Goal: Feedback & Contribution: Contribute content

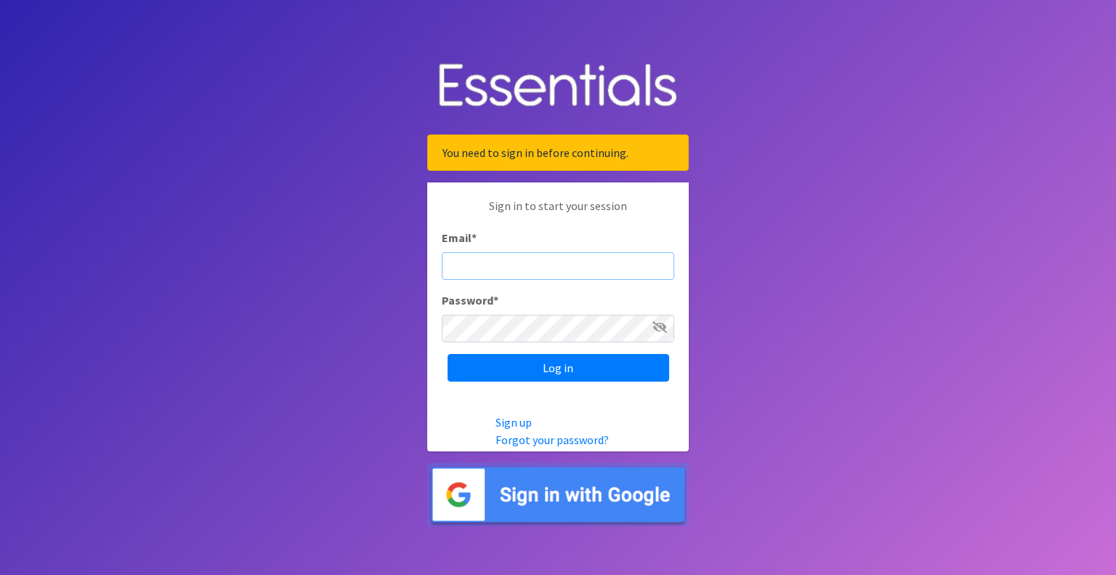
type input "mobile@miamidiaperbank.com"
click at [448, 354] on input "Log in" at bounding box center [559, 368] width 222 height 28
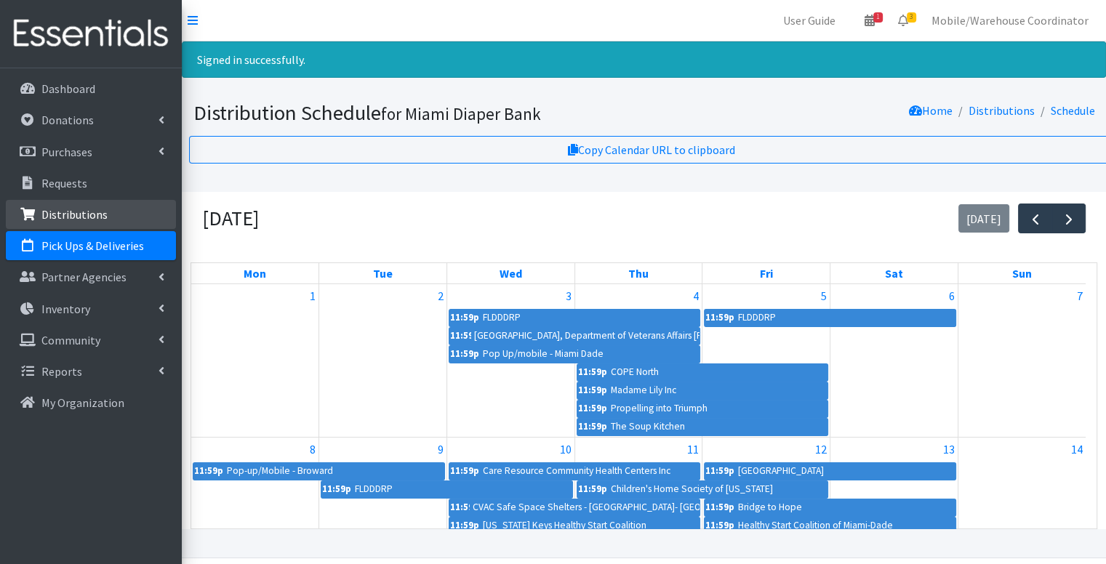
scroll to position [0, 7]
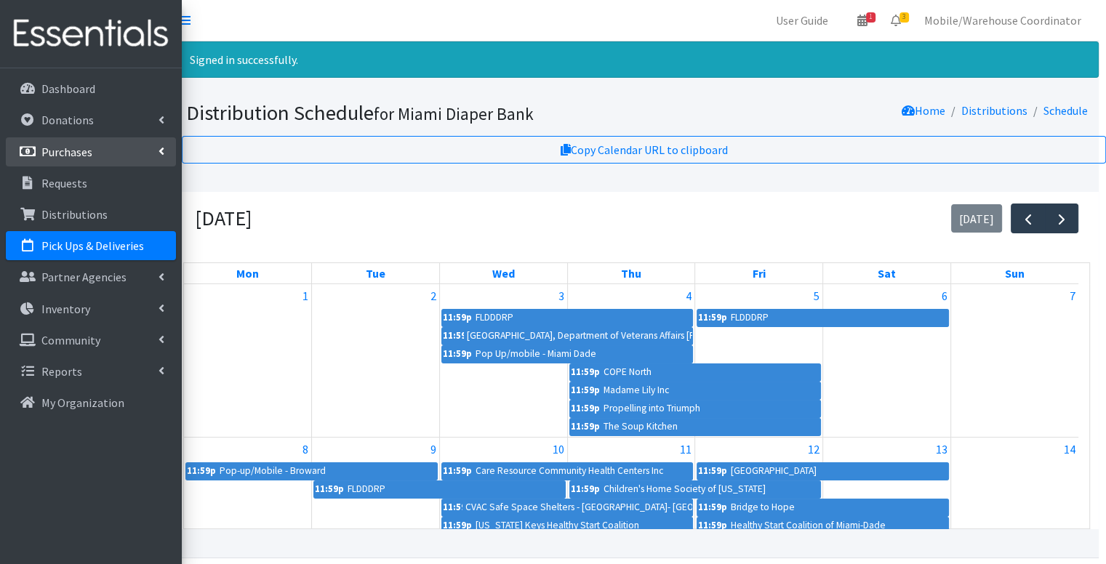
click at [60, 139] on link "Purchases" at bounding box center [91, 151] width 170 height 29
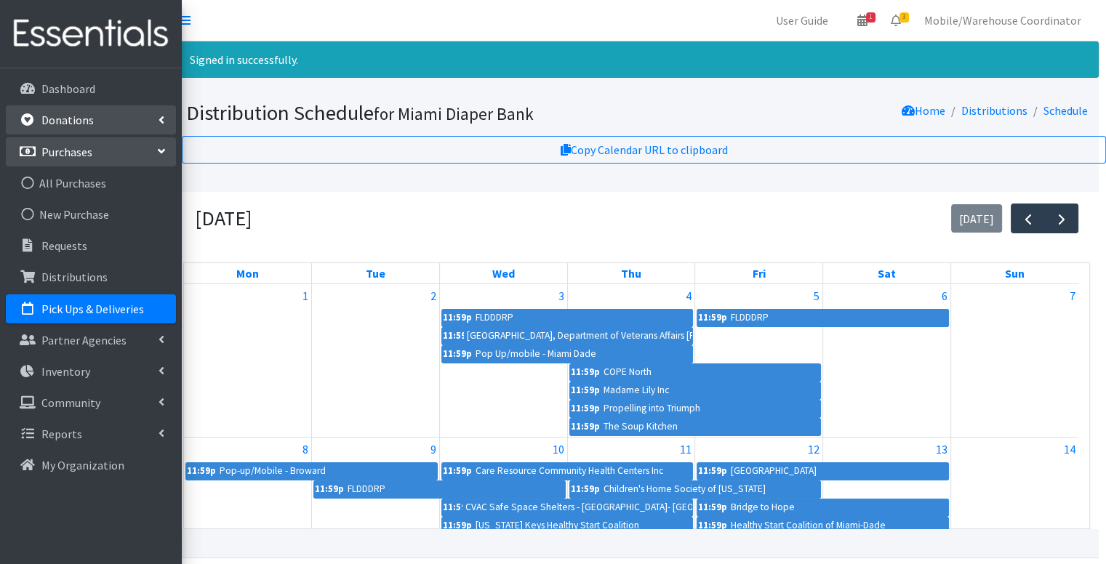
click at [61, 121] on p "Donations" at bounding box center [67, 120] width 52 height 15
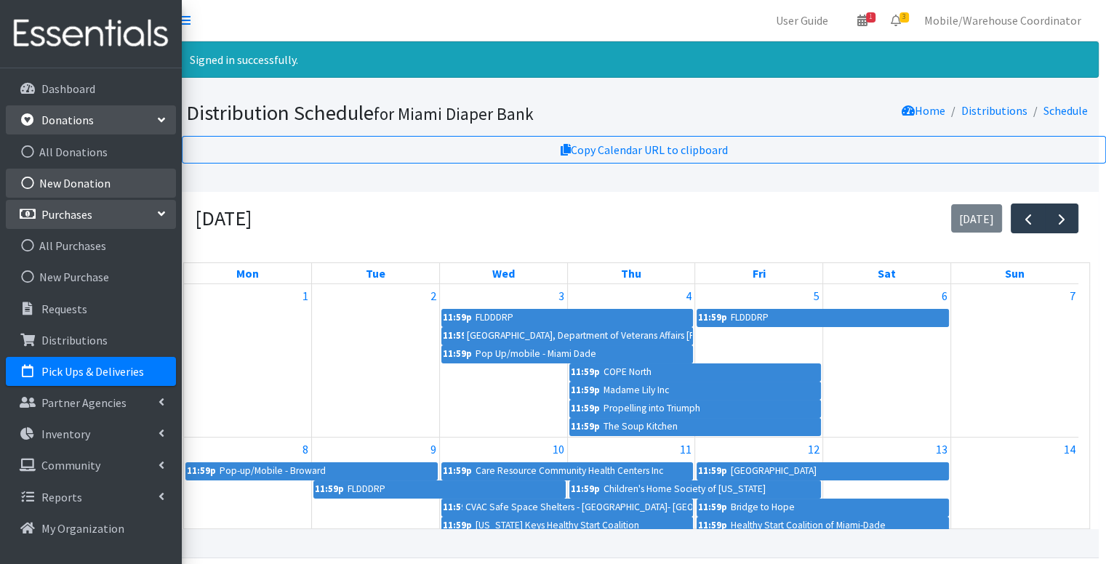
click at [76, 193] on link "New Donation" at bounding box center [91, 183] width 170 height 29
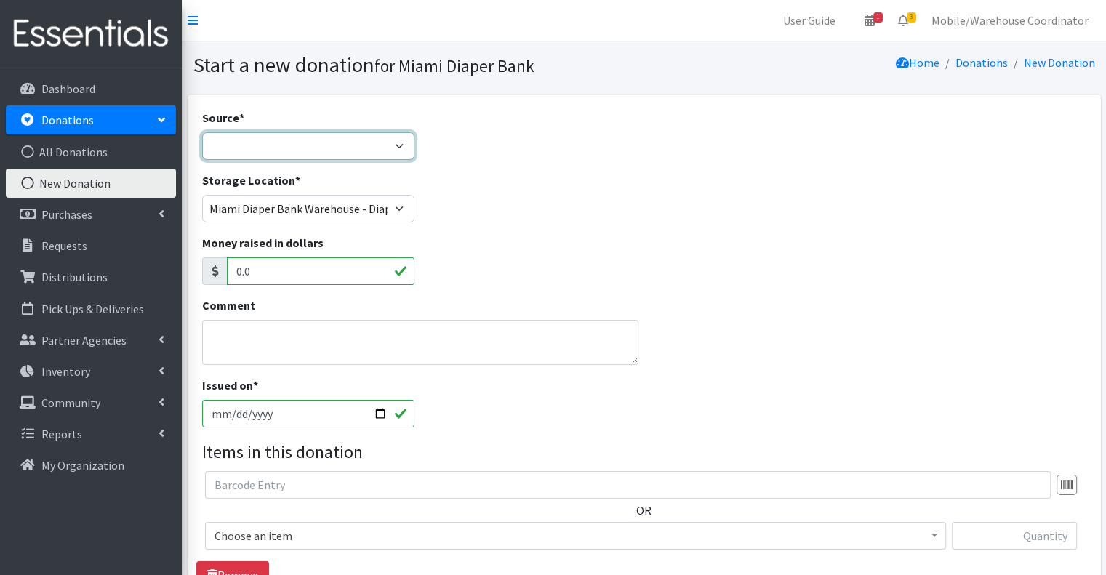
click at [365, 157] on select "Product Drive Manufacturer Donation Site Misc. Donation" at bounding box center [308, 146] width 213 height 28
click at [969, 355] on div "Comment" at bounding box center [643, 337] width 895 height 80
click at [409, 145] on select "Product Drive Manufacturer Donation Site Misc. Donation" at bounding box center [308, 146] width 213 height 28
click at [202, 132] on select "Product Drive Manufacturer Donation Site Misc. Donation" at bounding box center [308, 146] width 213 height 28
click at [378, 151] on select "Product Drive Manufacturer Donation Site Misc. Donation" at bounding box center [308, 146] width 213 height 28
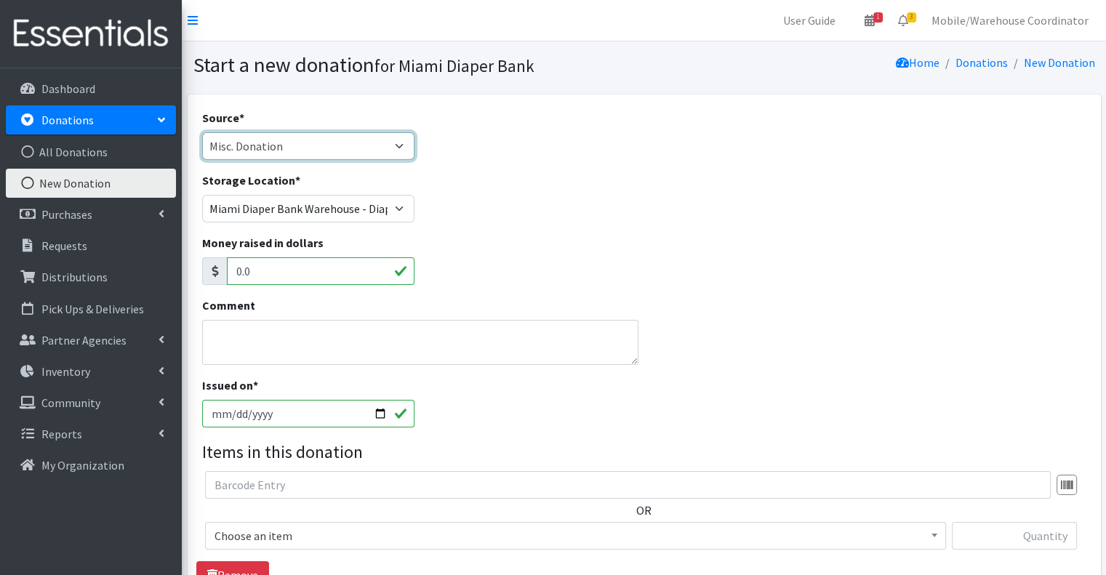
select select "Product Drive"
click at [202, 132] on select "Product Drive Manufacturer Donation Site Misc. Donation" at bounding box center [308, 146] width 213 height 28
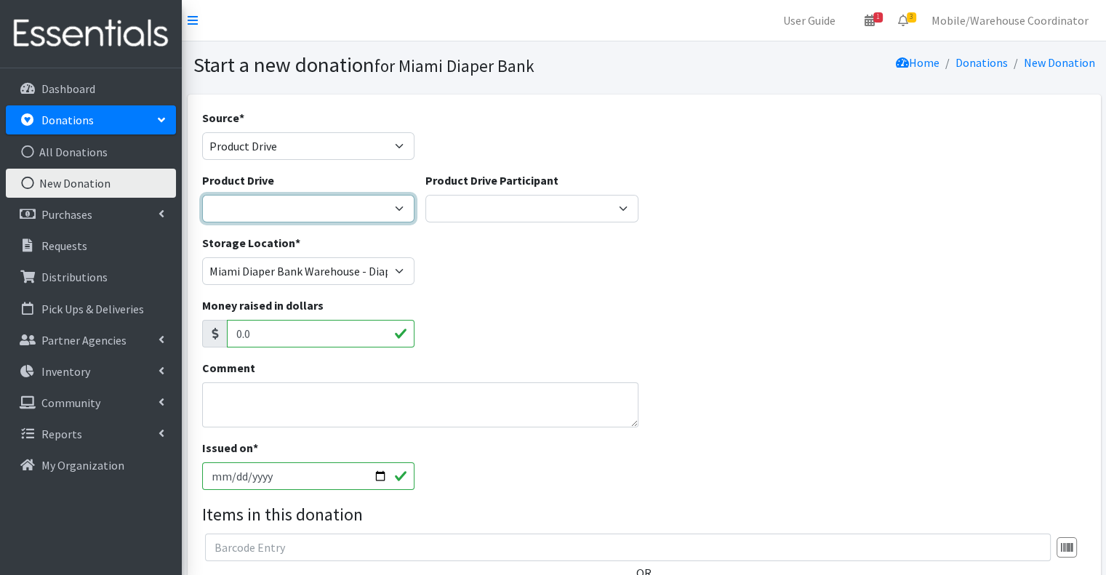
click at [254, 207] on select "100+ Women who care Alejandra MDC Nursing Drive AMAZON Amber Student Castle Gro…" at bounding box center [308, 209] width 213 height 28
select select
click at [202, 195] on select "100+ Women who care Alejandra MDC Nursing Drive AMAZON Amber Student Castle Gro…" at bounding box center [308, 209] width 213 height 28
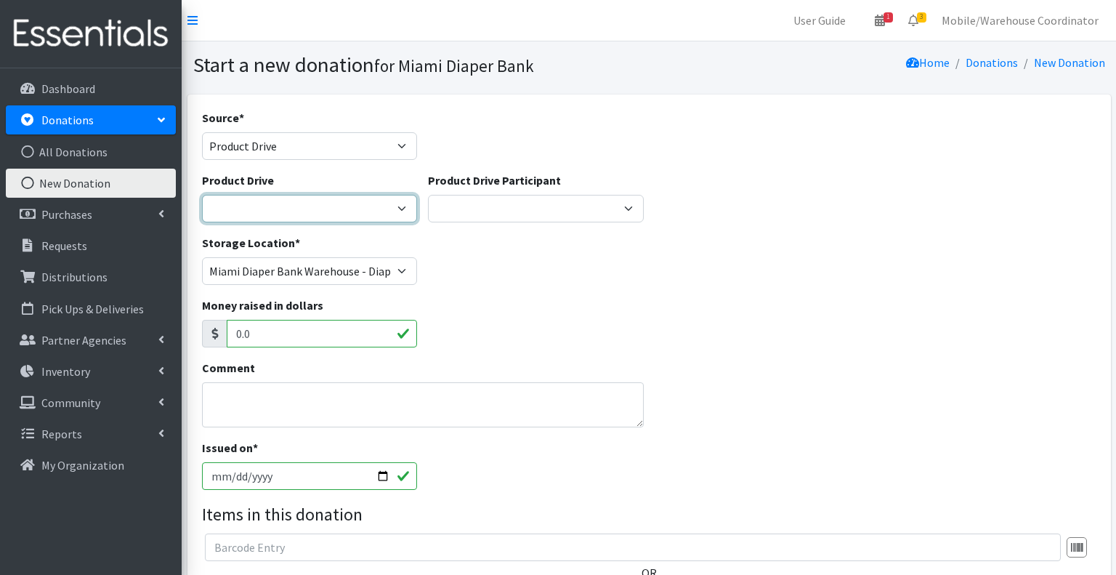
select select
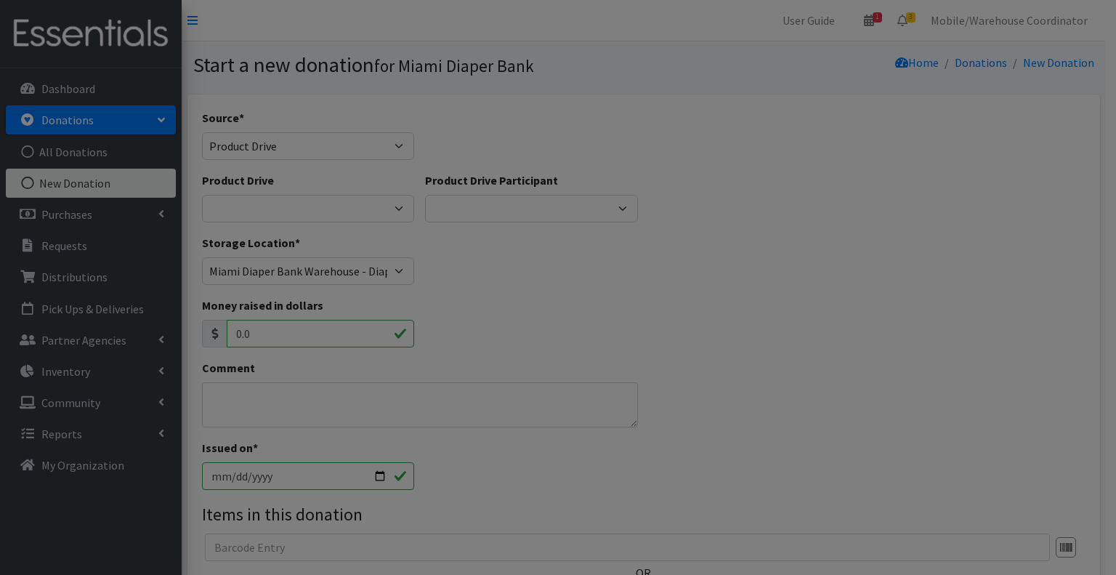
click at [0, 0] on div "Start Date *" at bounding box center [0, 0] width 0 height 0
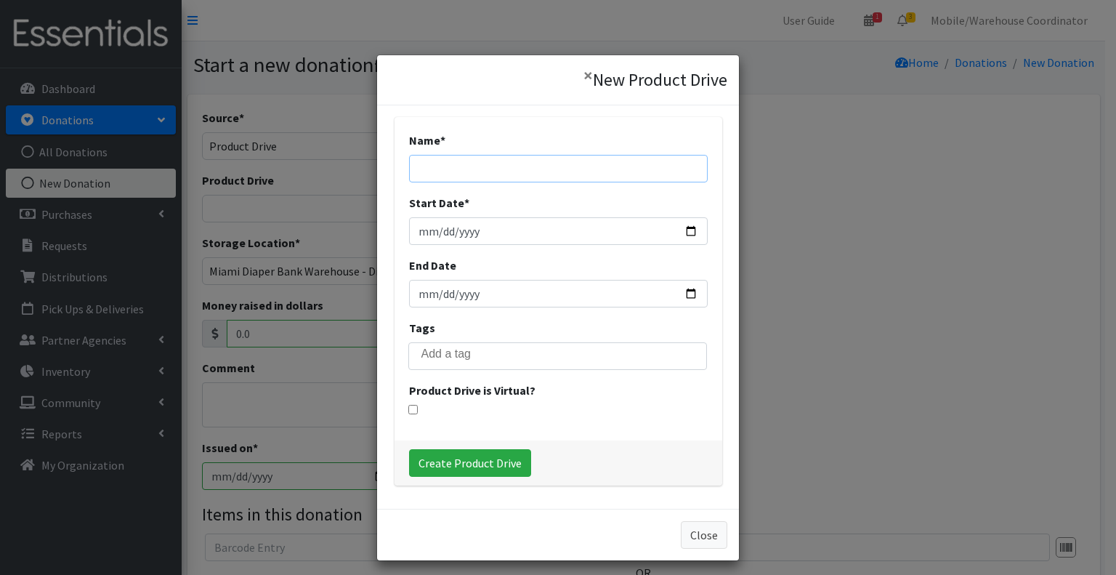
click at [509, 175] on input "Name *" at bounding box center [558, 169] width 299 height 28
type input "r"
type input "Rotary Pine Crest"
click at [480, 222] on input "Start Date *" at bounding box center [558, 231] width 299 height 28
click at [680, 230] on input "Start Date *" at bounding box center [558, 231] width 299 height 28
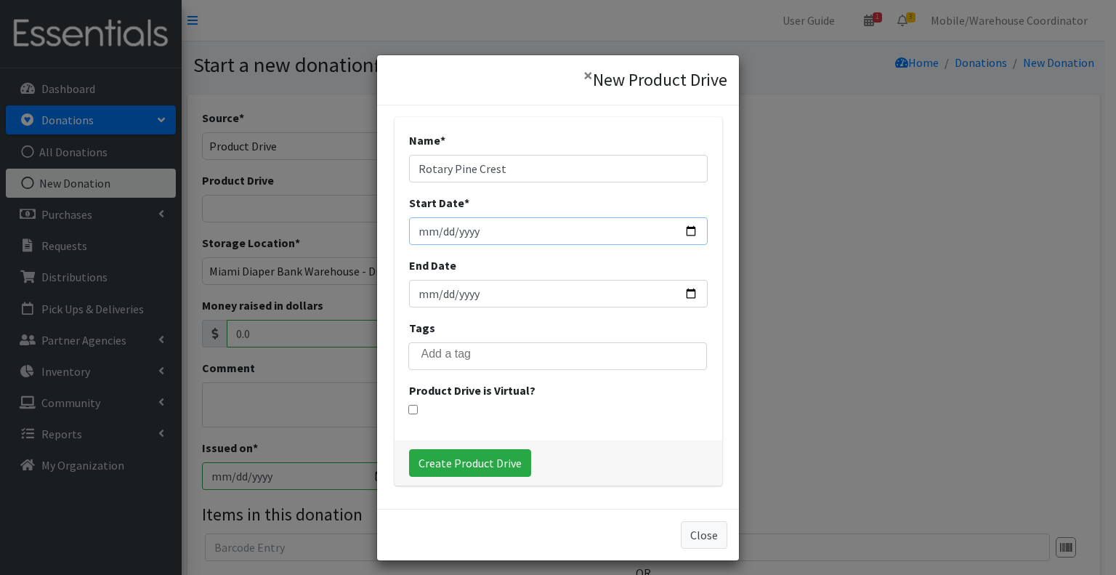
click at [657, 233] on input "2025-09-09" at bounding box center [558, 231] width 299 height 28
click at [439, 241] on input "2025-09-09" at bounding box center [558, 231] width 299 height 28
click at [446, 235] on input "2025-09-09" at bounding box center [558, 231] width 299 height 28
click at [436, 230] on input "2025-09-09" at bounding box center [558, 231] width 299 height 28
click at [683, 231] on input "2025-09-09" at bounding box center [558, 231] width 299 height 28
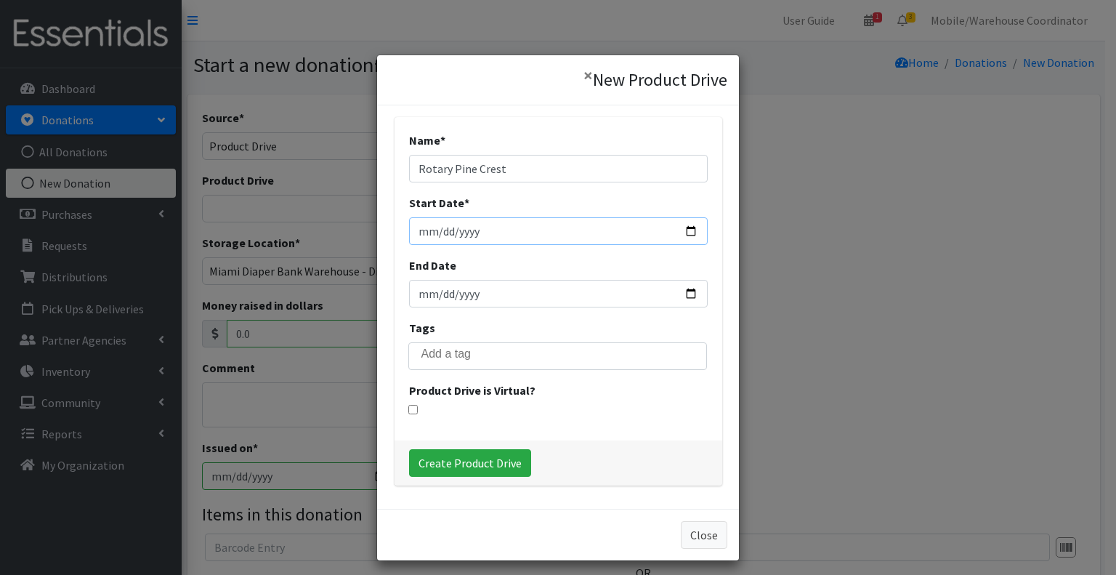
type input "2025-09-06"
click at [586, 303] on input "End Date" at bounding box center [558, 294] width 299 height 28
click at [690, 291] on input "End Date" at bounding box center [558, 294] width 299 height 28
type input "2025-09-06"
click at [486, 455] on input "Create Product Drive" at bounding box center [470, 463] width 122 height 28
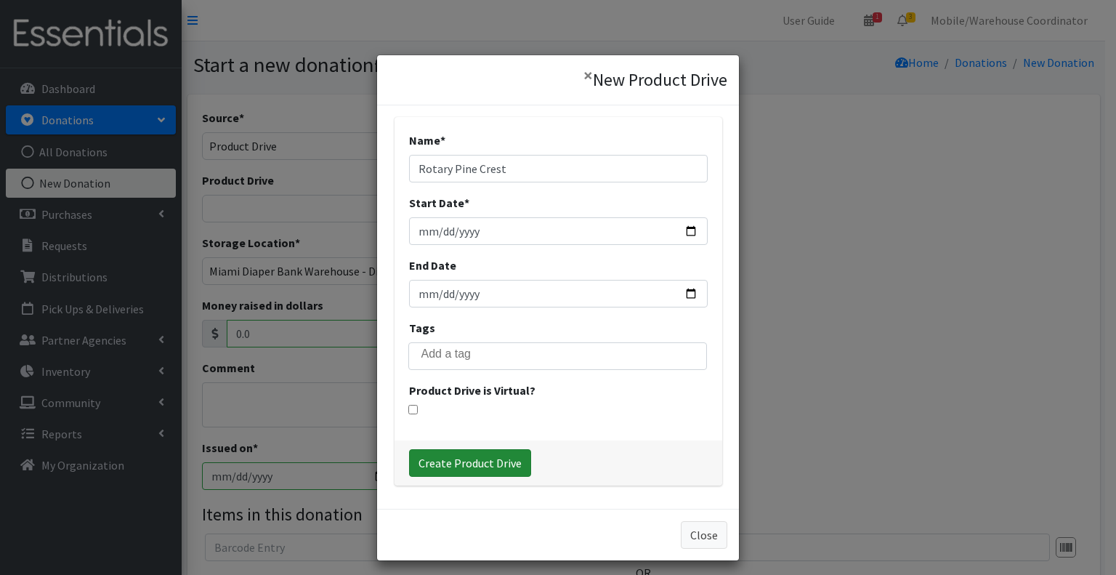
select select "3529"
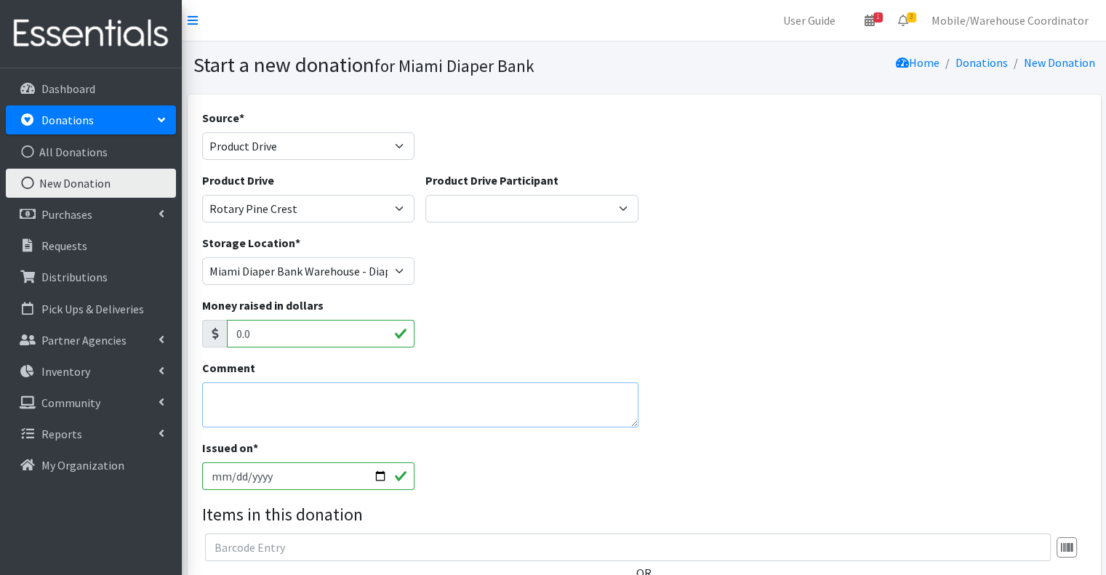
click at [305, 392] on textarea "Comment" at bounding box center [420, 404] width 437 height 45
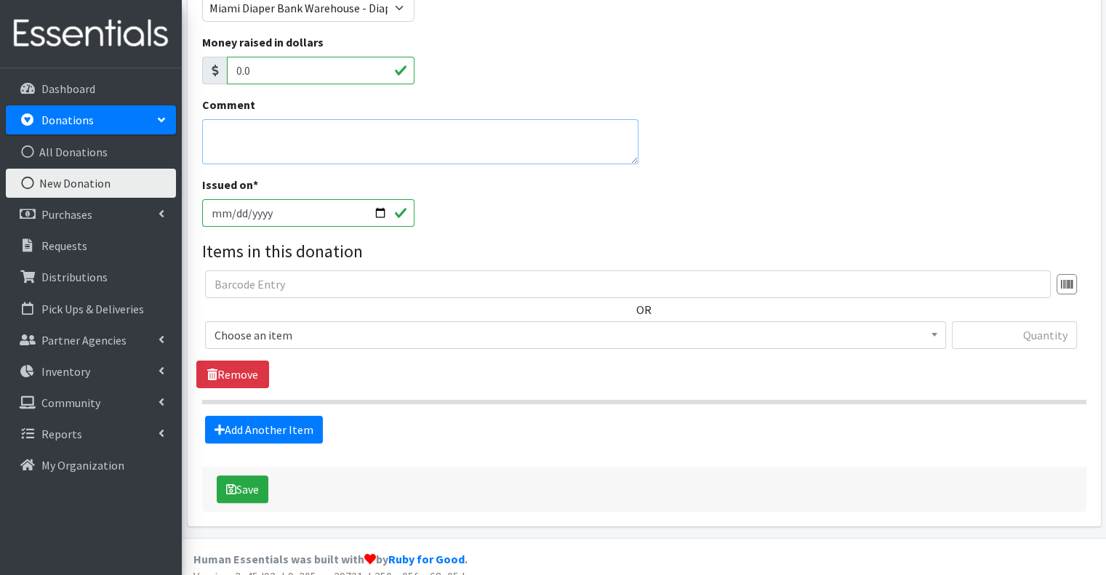
scroll to position [278, 0]
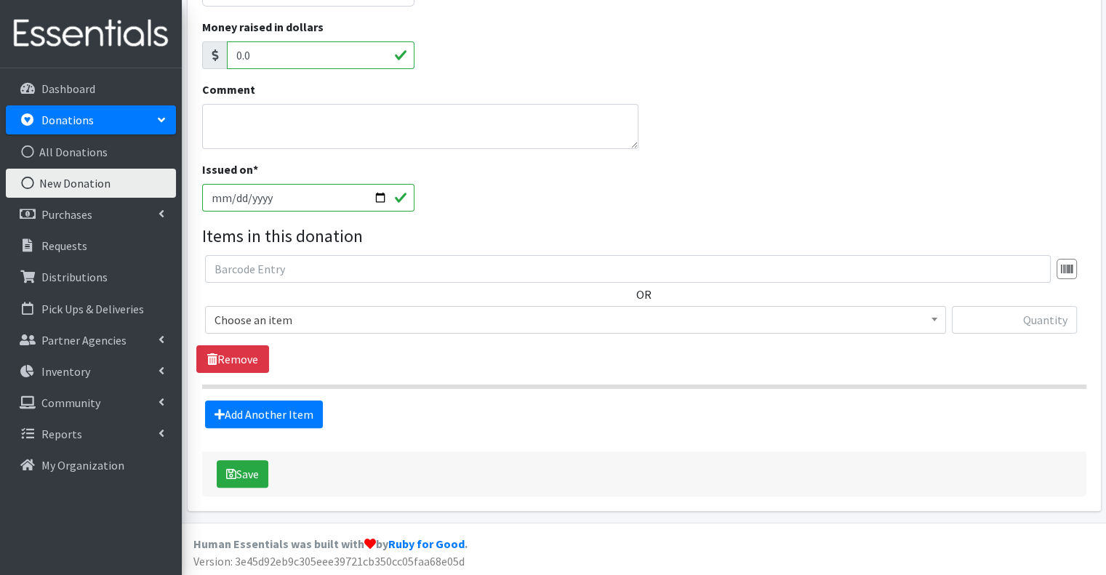
click at [502, 320] on span "Choose an item" at bounding box center [575, 320] width 722 height 20
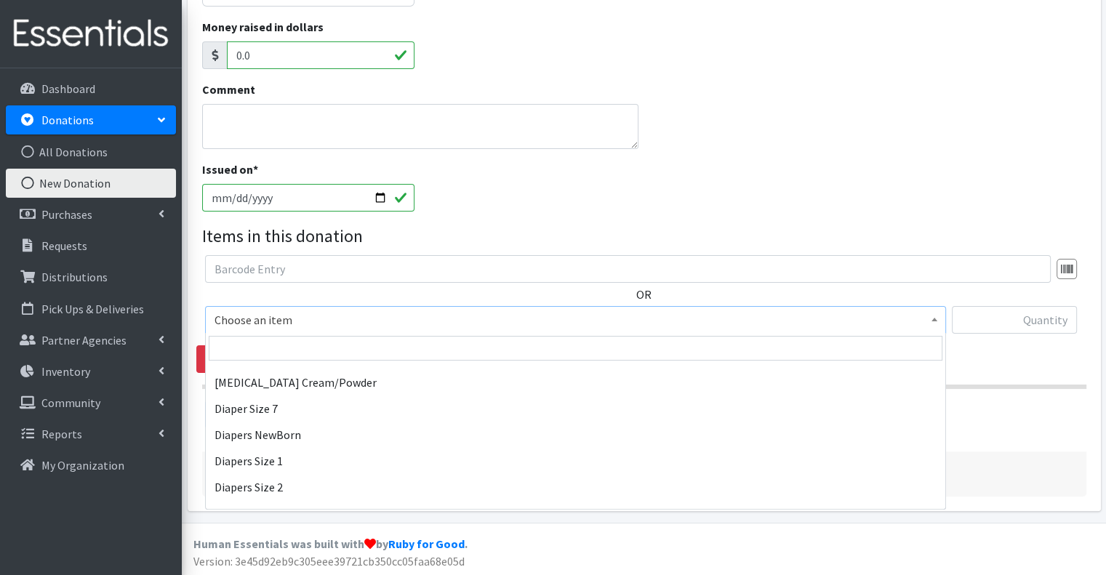
scroll to position [538, 0]
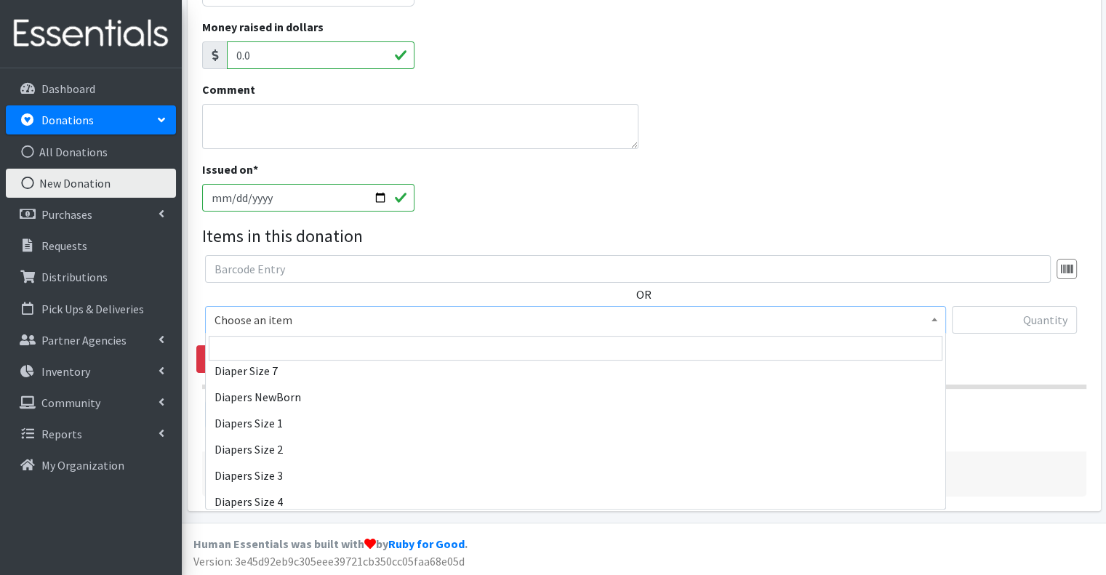
select select "2665"
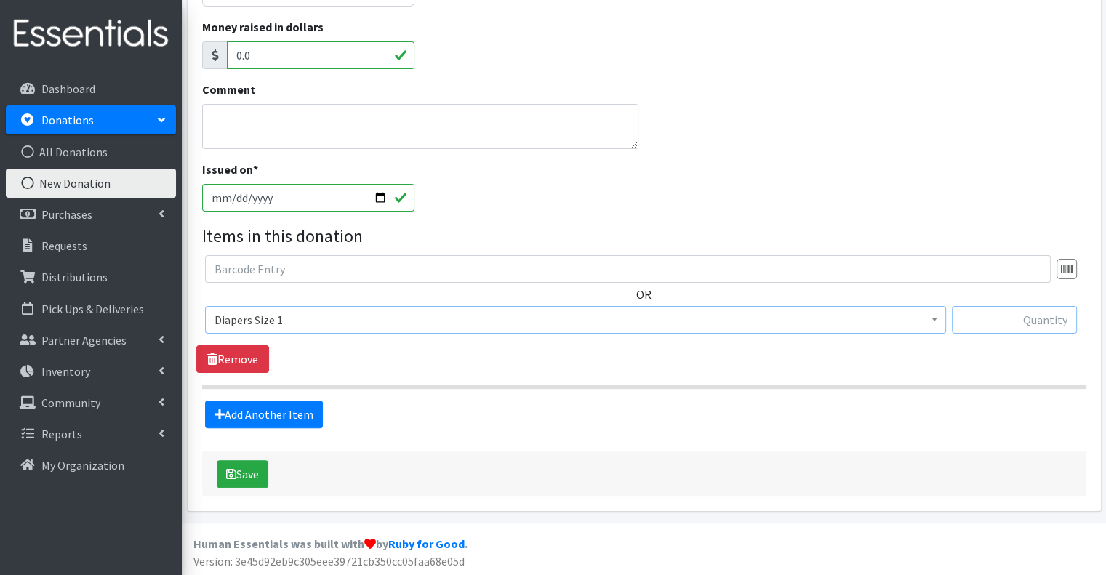
click at [1028, 323] on input "text" at bounding box center [1013, 320] width 125 height 28
type input "384"
click at [288, 407] on link "Add Another Item" at bounding box center [264, 414] width 118 height 28
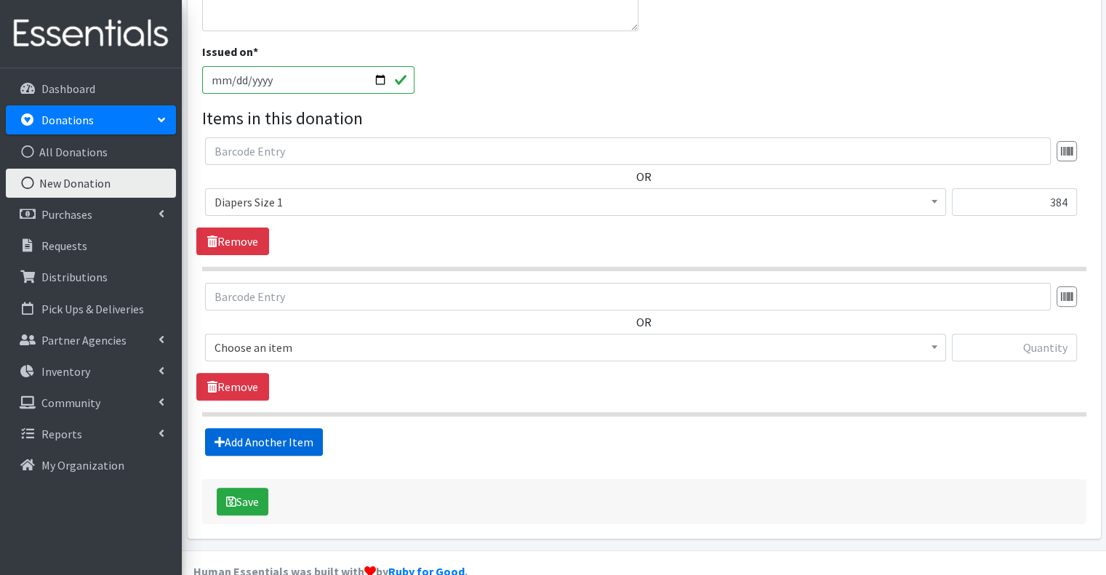
scroll to position [424, 0]
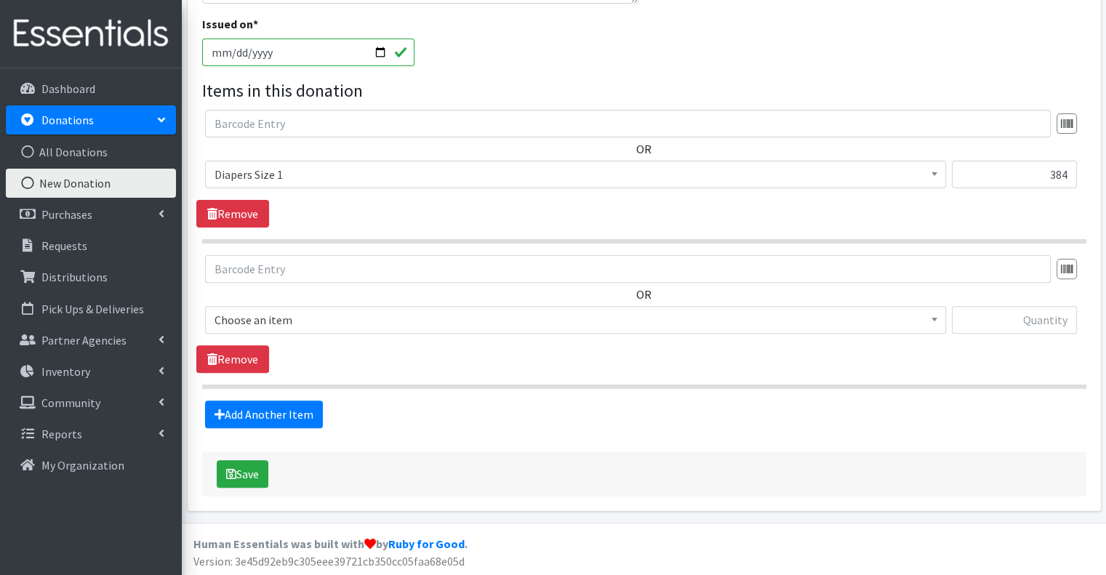
click at [311, 325] on span "Choose an item" at bounding box center [575, 320] width 722 height 20
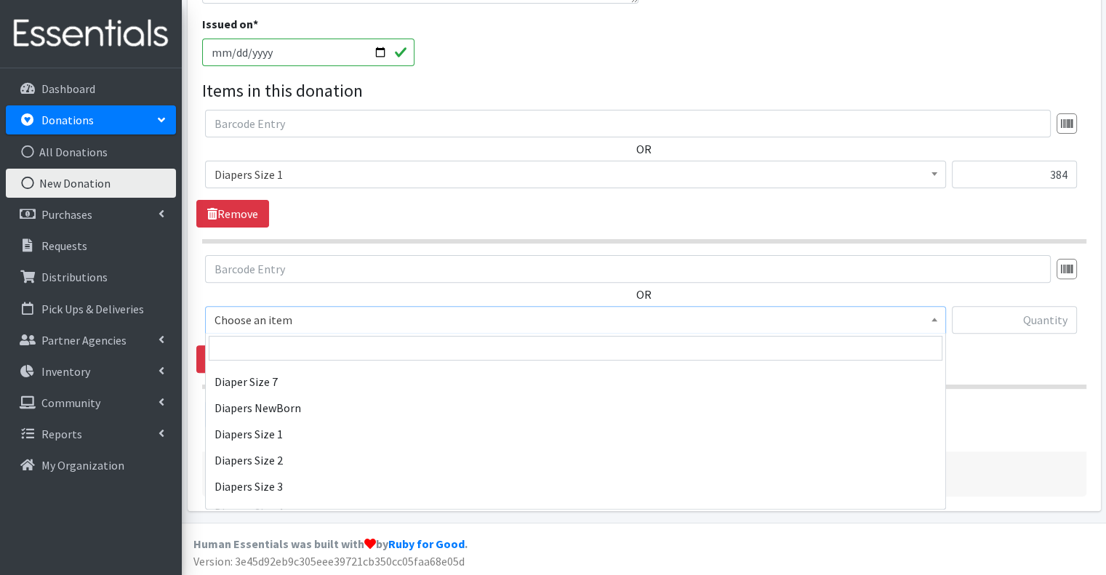
scroll to position [528, 0]
select select "2668"
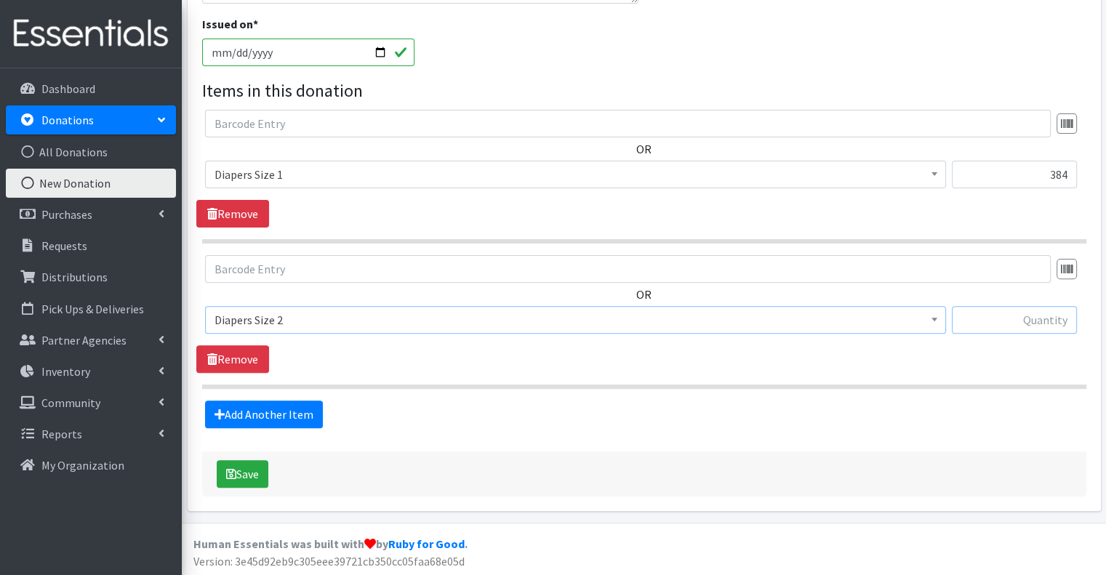
click at [1023, 313] on input "text" at bounding box center [1013, 320] width 125 height 28
type input "522"
click at [307, 408] on link "Add Another Item" at bounding box center [264, 414] width 118 height 28
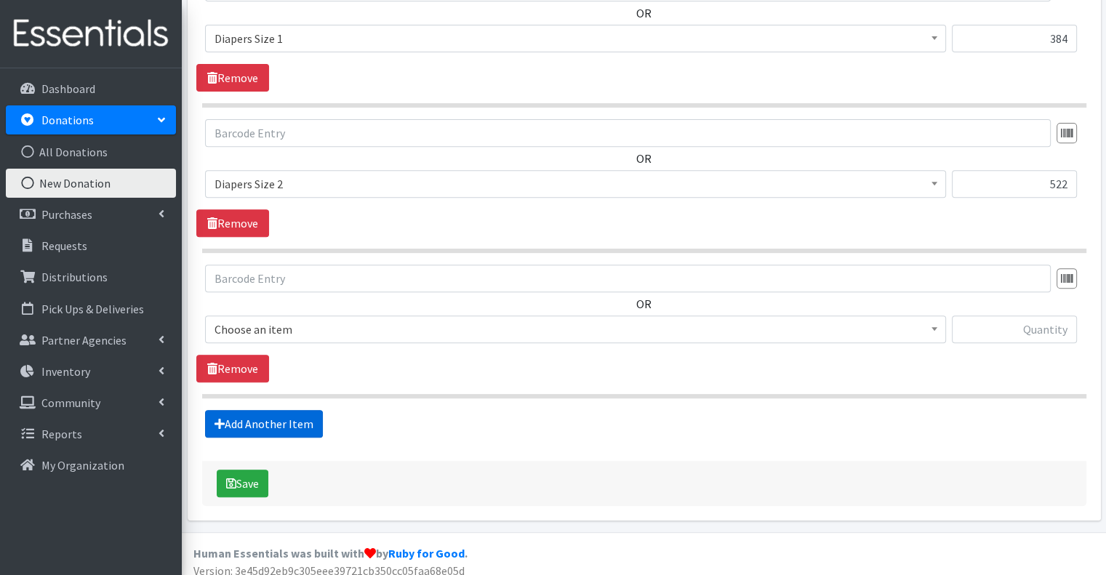
scroll to position [568, 0]
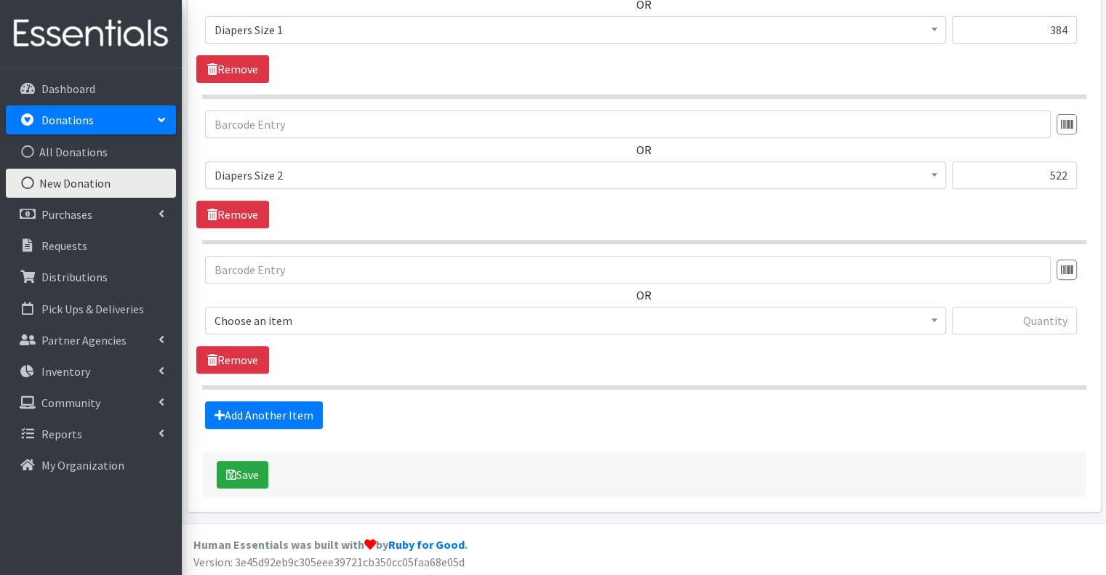
click at [441, 327] on span "Choose an item" at bounding box center [575, 320] width 722 height 20
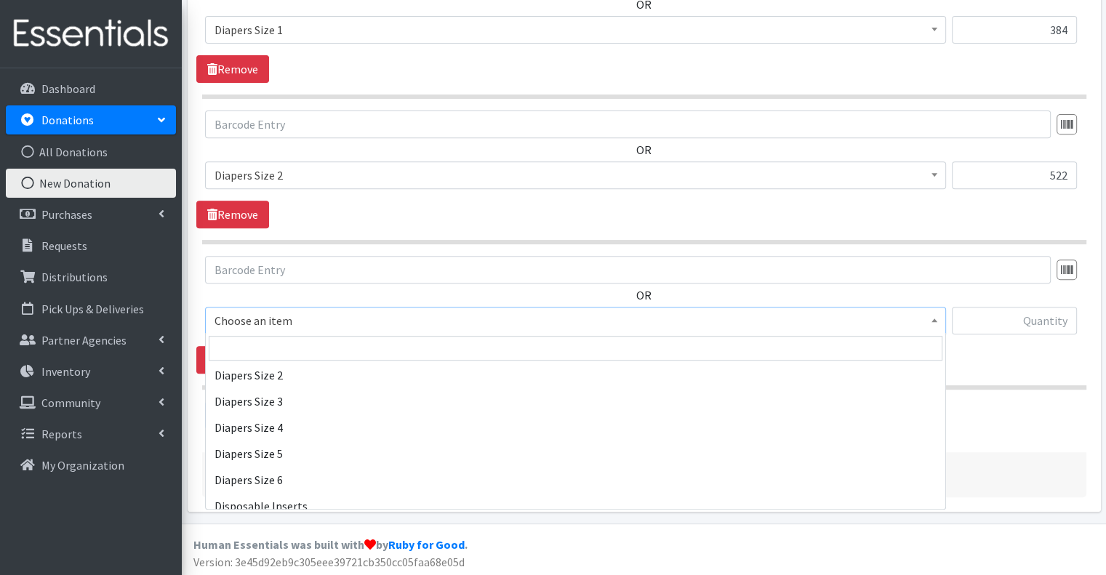
scroll to position [635, 0]
select select "2674"
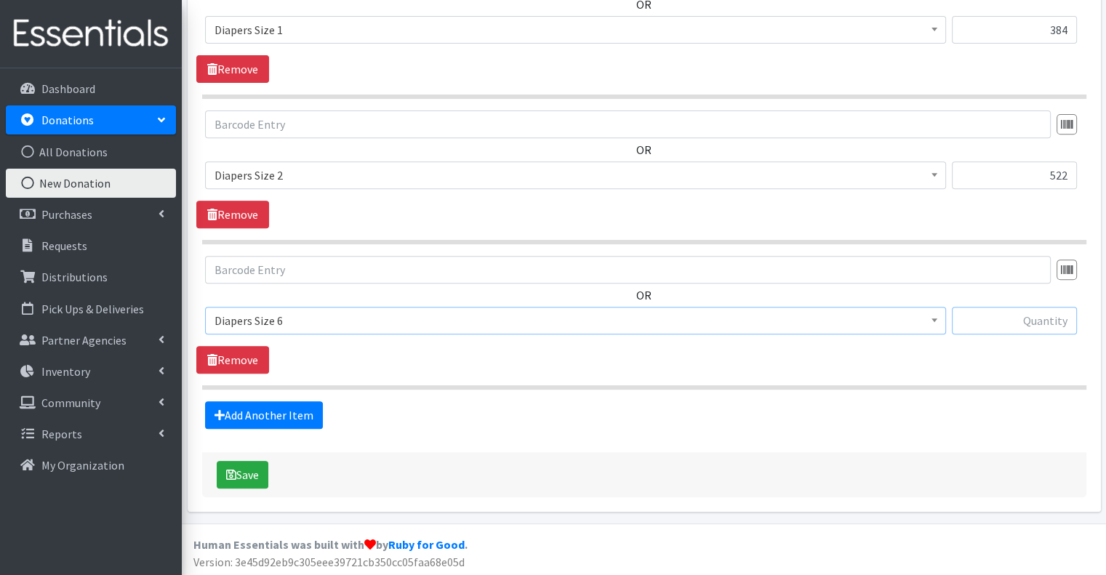
click at [1000, 318] on input "text" at bounding box center [1013, 321] width 125 height 28
type input "64"
click at [243, 475] on button "Save" at bounding box center [243, 475] width 52 height 28
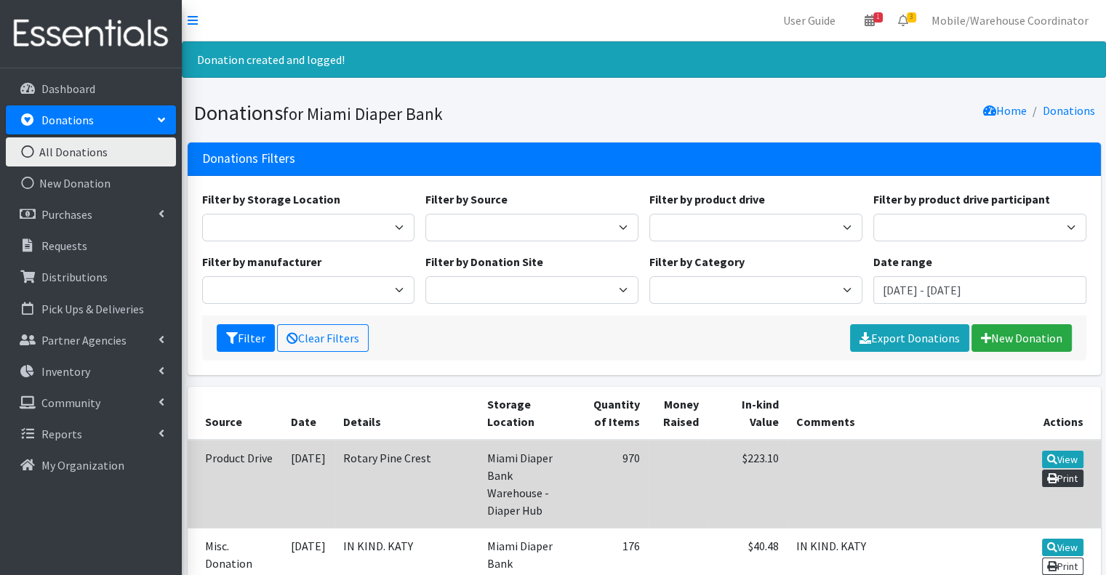
click at [1058, 475] on link "Print" at bounding box center [1062, 478] width 41 height 17
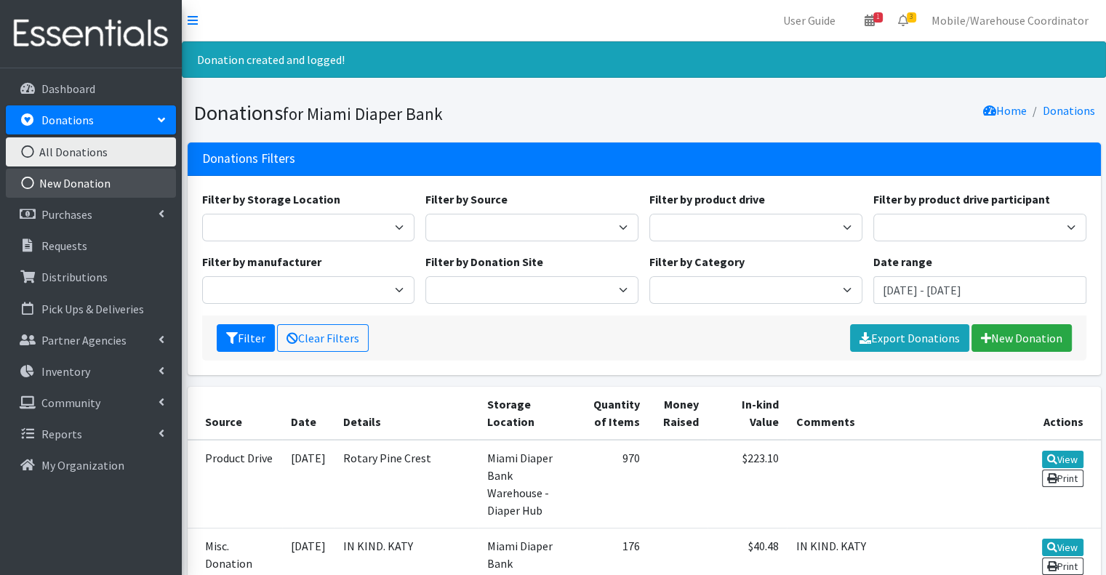
click at [84, 175] on link "New Donation" at bounding box center [91, 183] width 170 height 29
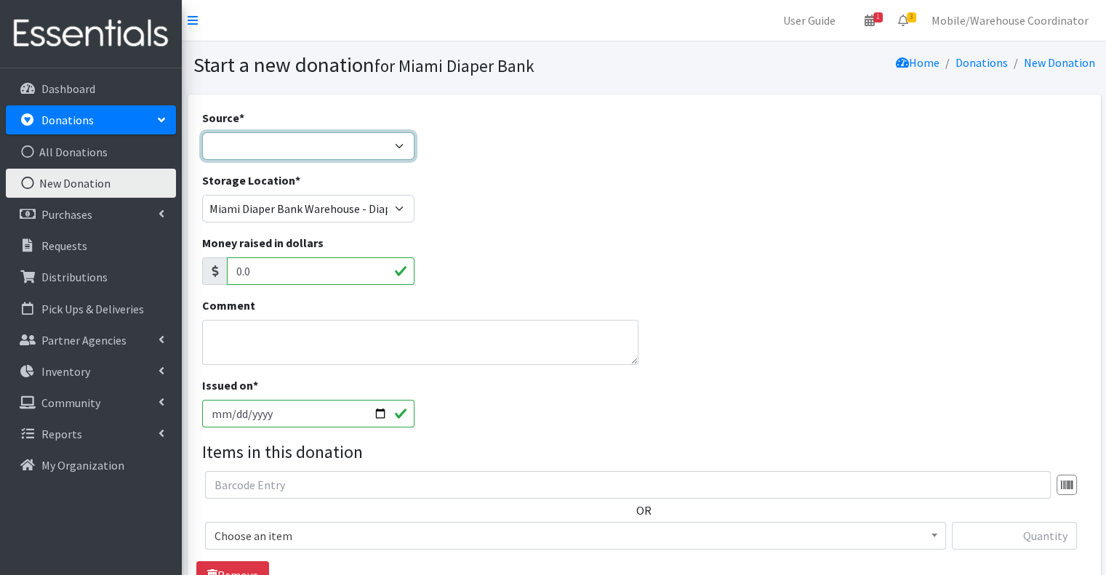
click at [272, 142] on select "Product Drive Manufacturer Donation Site Misc. Donation" at bounding box center [308, 146] width 213 height 28
click at [202, 132] on select "Product Drive Manufacturer Donation Site Misc. Donation" at bounding box center [308, 146] width 213 height 28
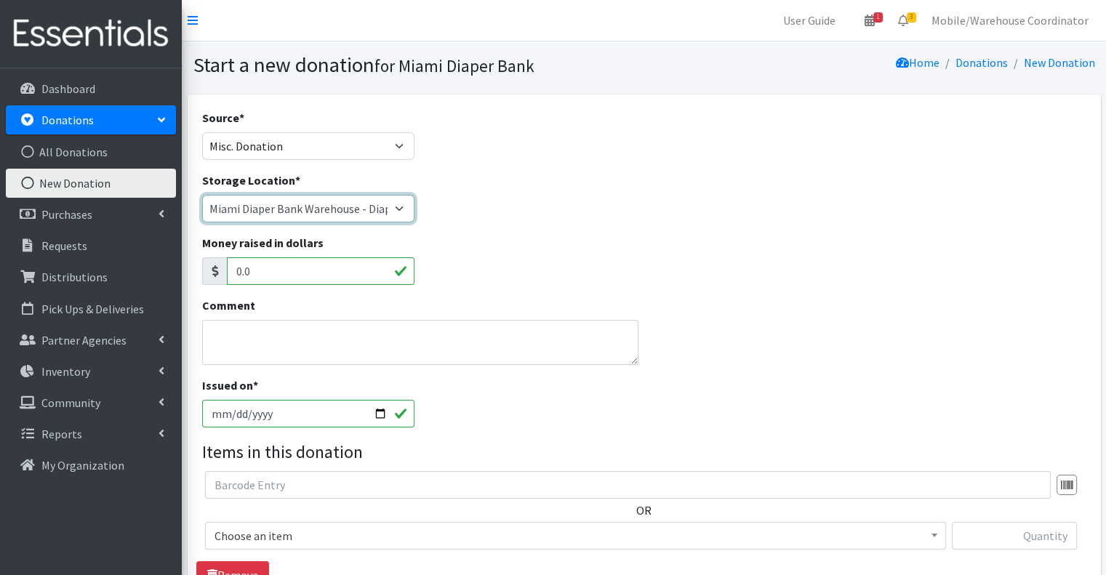
click at [395, 213] on select "Miami Diaper Bank Warehouse - Diaper Hub Partner Direct Delivery" at bounding box center [308, 209] width 213 height 28
click at [202, 195] on select "Miami Diaper Bank Warehouse - Diaper Hub Partner Direct Delivery" at bounding box center [308, 209] width 213 height 28
click at [473, 278] on div "Money raised in dollars 0.0" at bounding box center [643, 265] width 895 height 63
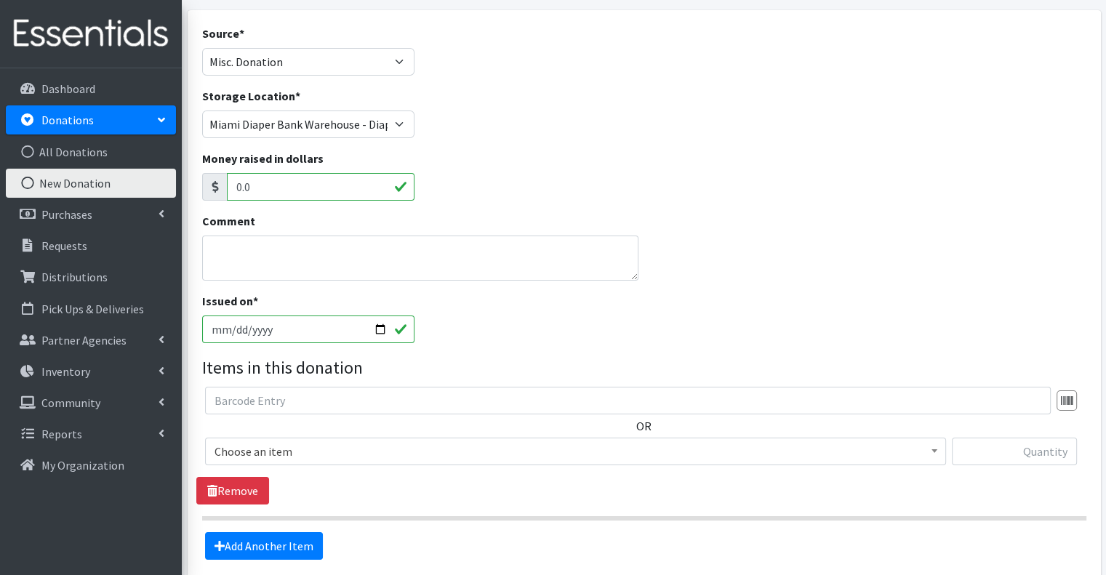
scroll to position [105, 0]
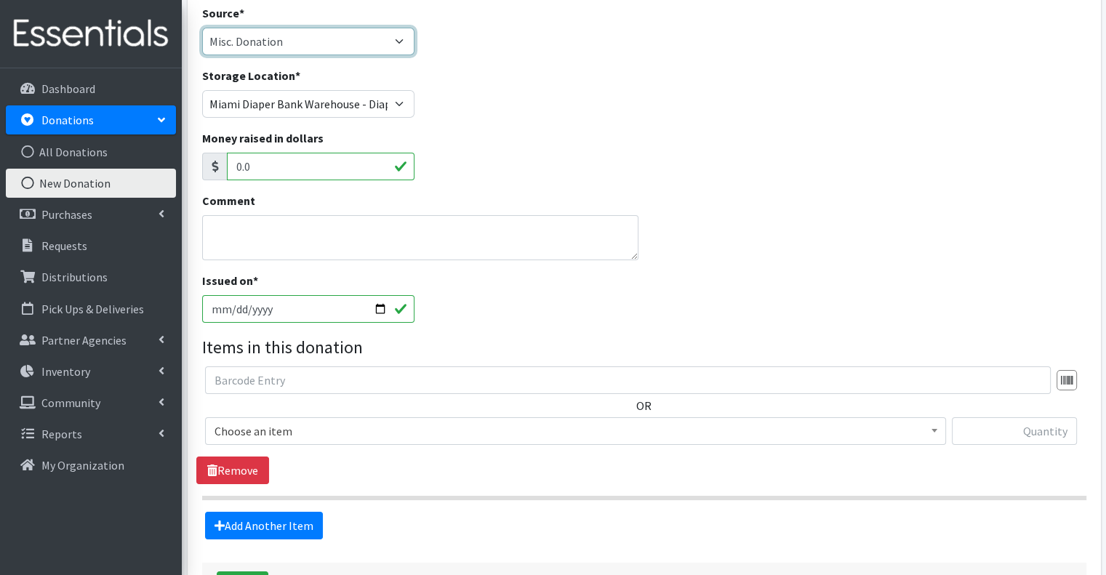
click at [275, 36] on select "Product Drive Manufacturer Donation Site Misc. Donation" at bounding box center [308, 42] width 213 height 28
click at [202, 28] on select "Product Drive Manufacturer Donation Site Misc. Donation" at bounding box center [308, 42] width 213 height 28
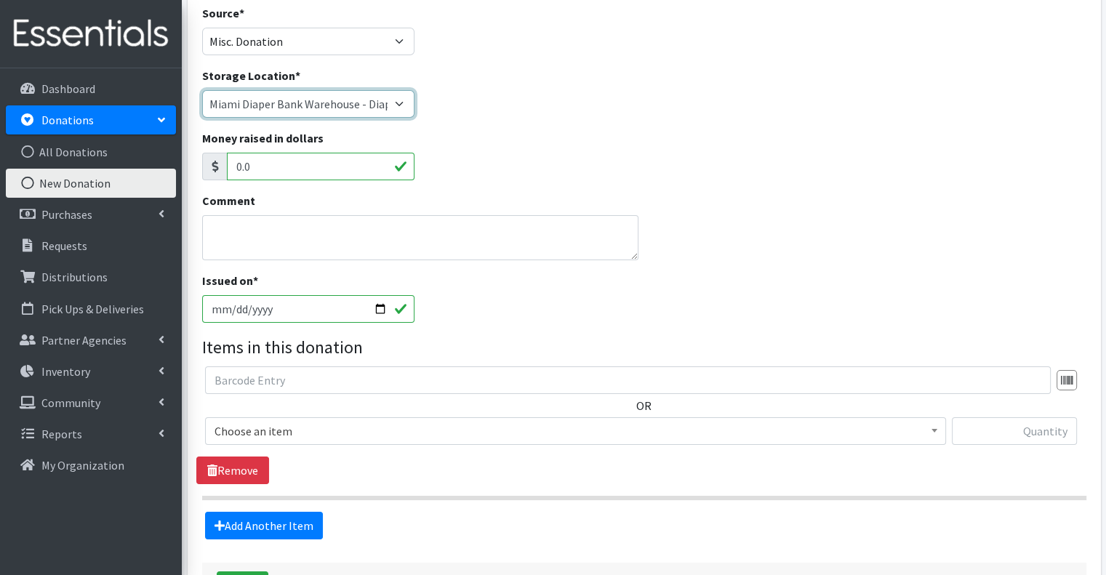
click at [267, 108] on select "Miami Diaper Bank Warehouse - Diaper Hub Partner Direct Delivery" at bounding box center [308, 104] width 213 height 28
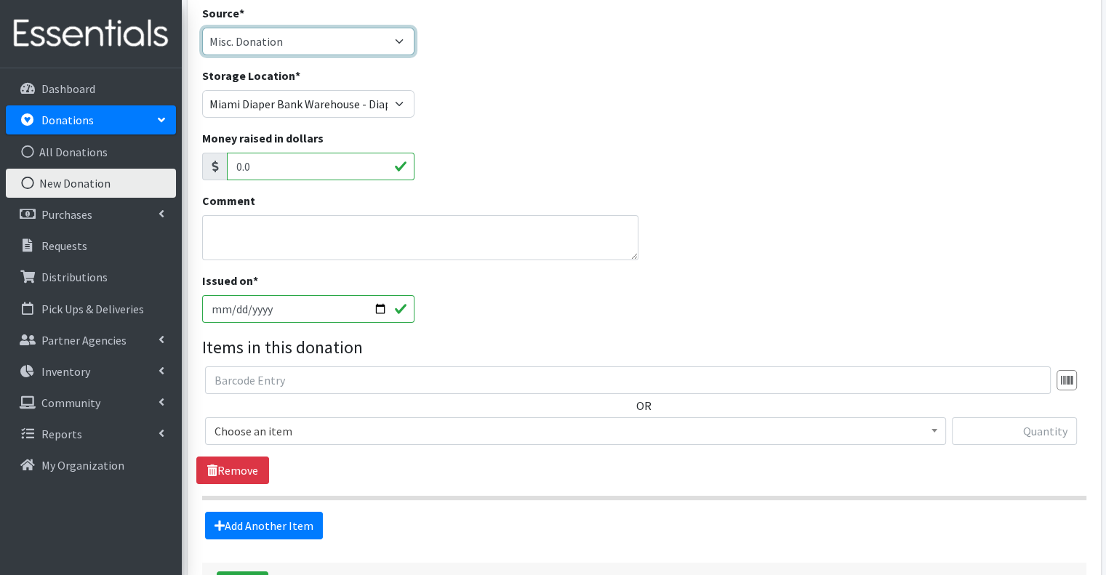
click at [268, 40] on select "Product Drive Manufacturer Donation Site Misc. Donation" at bounding box center [308, 42] width 213 height 28
select select "Product Drive"
click at [202, 28] on select "Product Drive Manufacturer Donation Site Misc. Donation" at bounding box center [308, 42] width 213 height 28
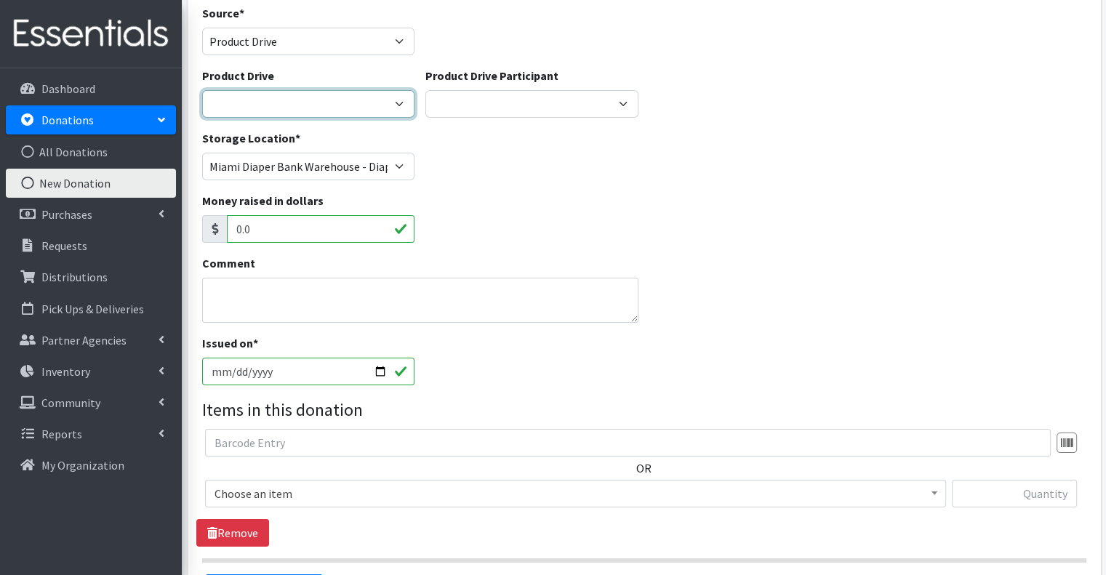
click at [321, 94] on select "100+ Women who care Alejandra MDC Nursing Drive AMAZON Amber Student Castle Gro…" at bounding box center [308, 104] width 213 height 28
select select "1476"
click at [202, 90] on select "100+ Women who care Alejandra MDC Nursing Drive AMAZON Amber Student Castle Gro…" at bounding box center [308, 104] width 213 height 28
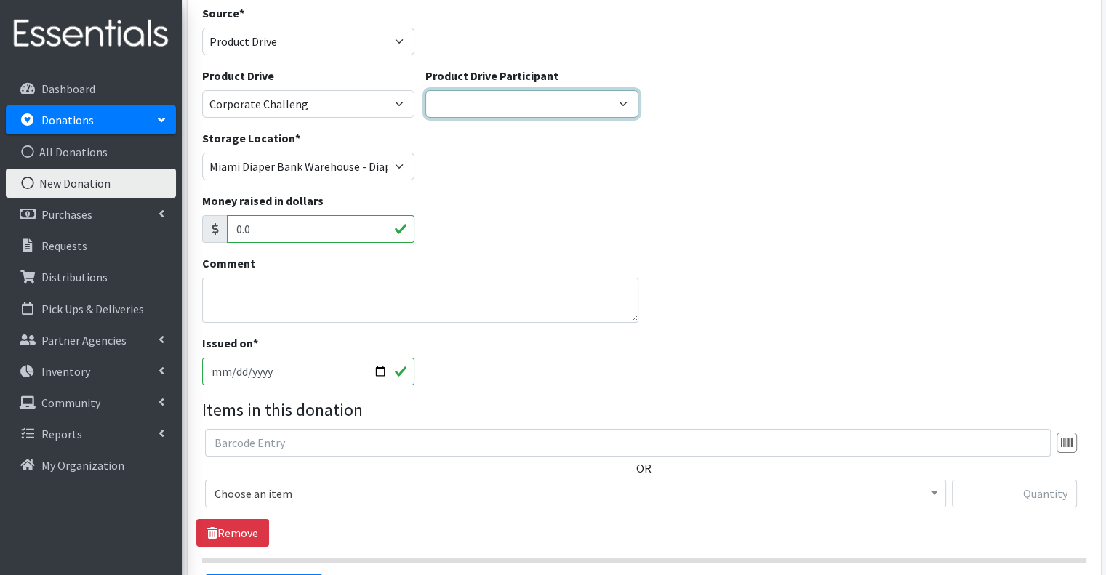
click at [486, 100] on select "Gaia AMAZON [PERSON_NAME] [PERSON_NAME] Student [GEOGRAPHIC_DATA] [GEOGRAPHIC_D…" at bounding box center [531, 104] width 213 height 28
select select
click at [425, 90] on select "Gaia AMAZON [PERSON_NAME] [PERSON_NAME] Student [GEOGRAPHIC_DATA] [GEOGRAPHIC_D…" at bounding box center [531, 104] width 213 height 28
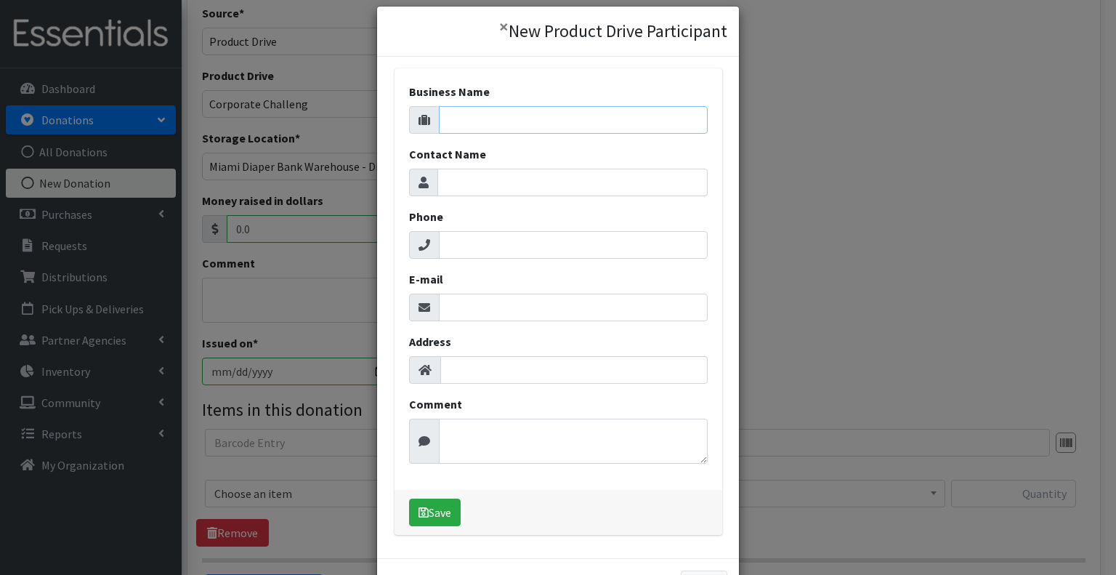
click at [464, 123] on input "Business Name" at bounding box center [573, 120] width 269 height 28
type input "Miscelaneous"
click at [433, 511] on button "Save" at bounding box center [435, 513] width 52 height 28
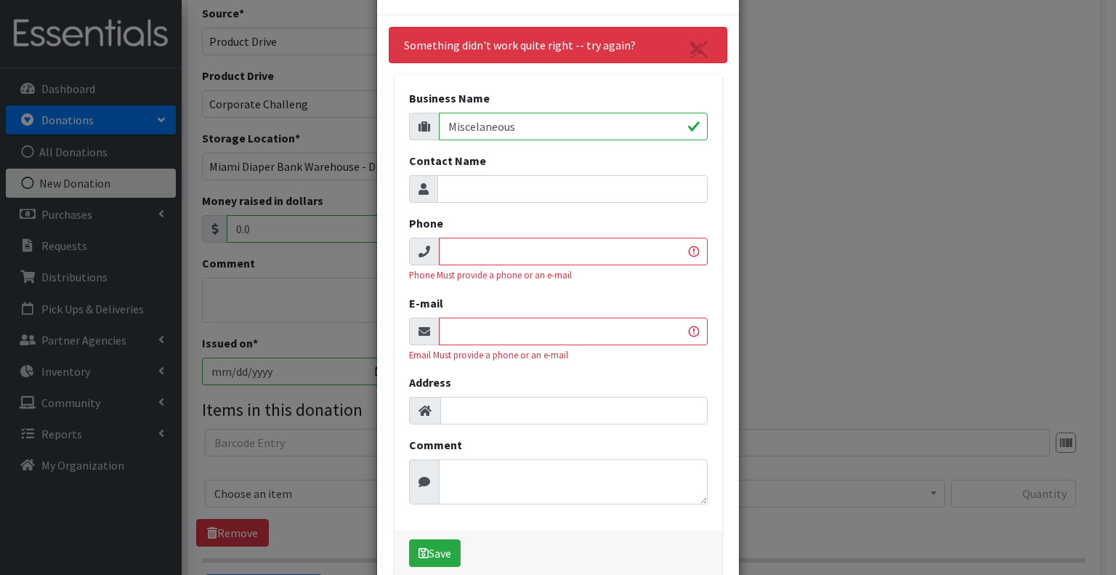
click at [492, 257] on input "Phone" at bounding box center [573, 252] width 269 height 28
click at [488, 329] on input "E-mail" at bounding box center [573, 332] width 269 height 28
click at [697, 49] on icon "Close" at bounding box center [697, 49] width 12 height 17
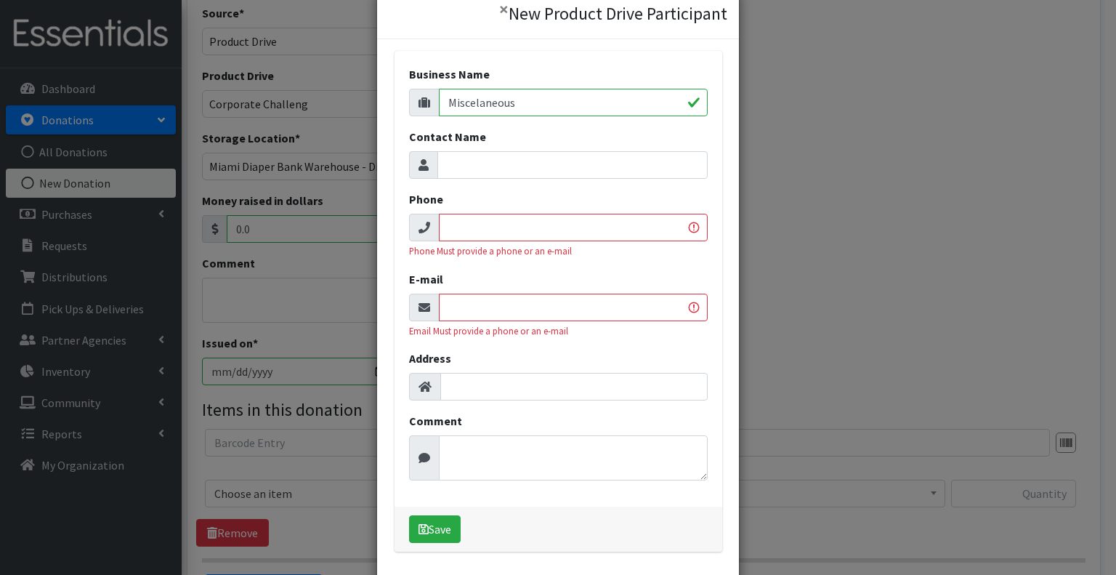
click at [516, 229] on input "Phone" at bounding box center [573, 228] width 269 height 28
click at [501, 14] on button "×" at bounding box center [504, 9] width 33 height 41
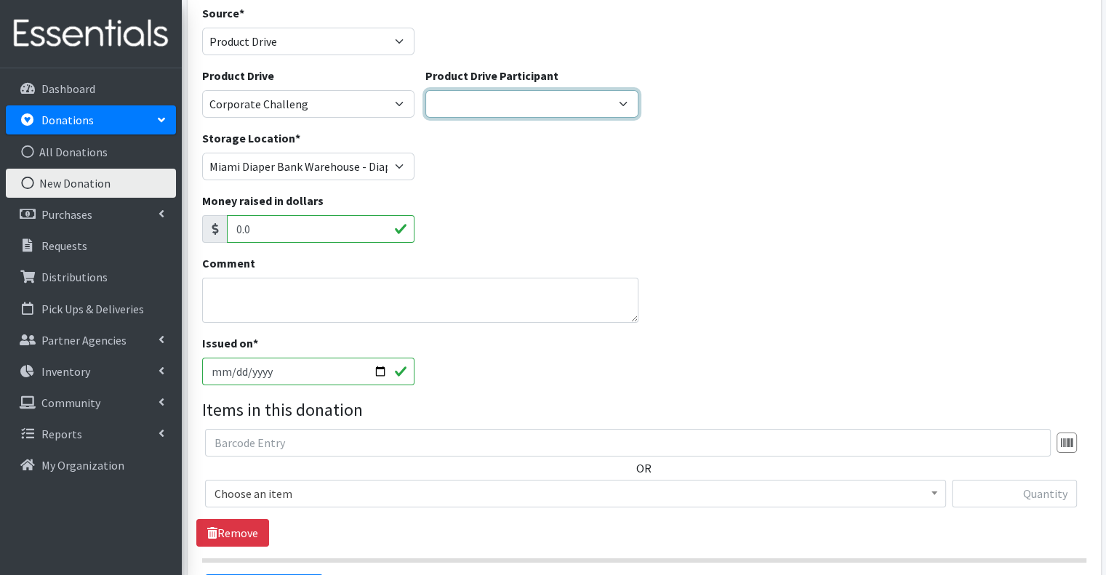
click at [486, 97] on select "Gaia AMAZON [PERSON_NAME] [PERSON_NAME] Student [GEOGRAPHIC_DATA] [GEOGRAPHIC_D…" at bounding box center [531, 104] width 213 height 28
click at [425, 90] on select "Gaia AMAZON [PERSON_NAME] [PERSON_NAME] Student [GEOGRAPHIC_DATA] [GEOGRAPHIC_D…" at bounding box center [531, 104] width 213 height 28
click at [451, 104] on select "Gaia AMAZON [PERSON_NAME] [PERSON_NAME] Student [GEOGRAPHIC_DATA] [GEOGRAPHIC_D…" at bounding box center [531, 104] width 213 height 28
click at [425, 90] on select "Gaia AMAZON [PERSON_NAME] [PERSON_NAME] Student [GEOGRAPHIC_DATA] [GEOGRAPHIC_D…" at bounding box center [531, 104] width 213 height 28
click at [383, 483] on span "Choose an item" at bounding box center [575, 493] width 722 height 20
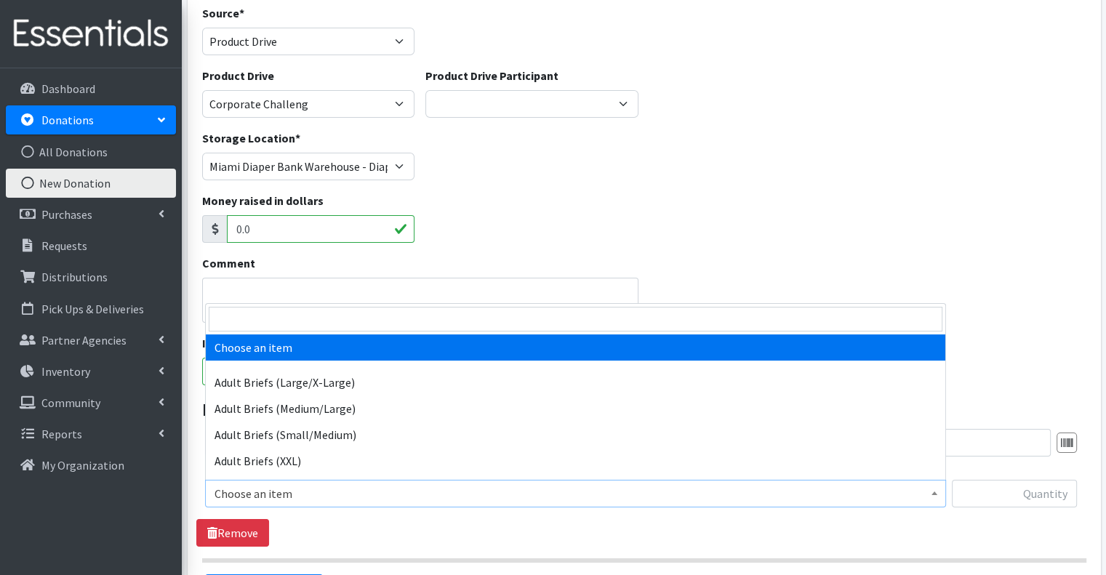
click at [496, 208] on div "Money raised in dollars 0.0" at bounding box center [643, 223] width 895 height 63
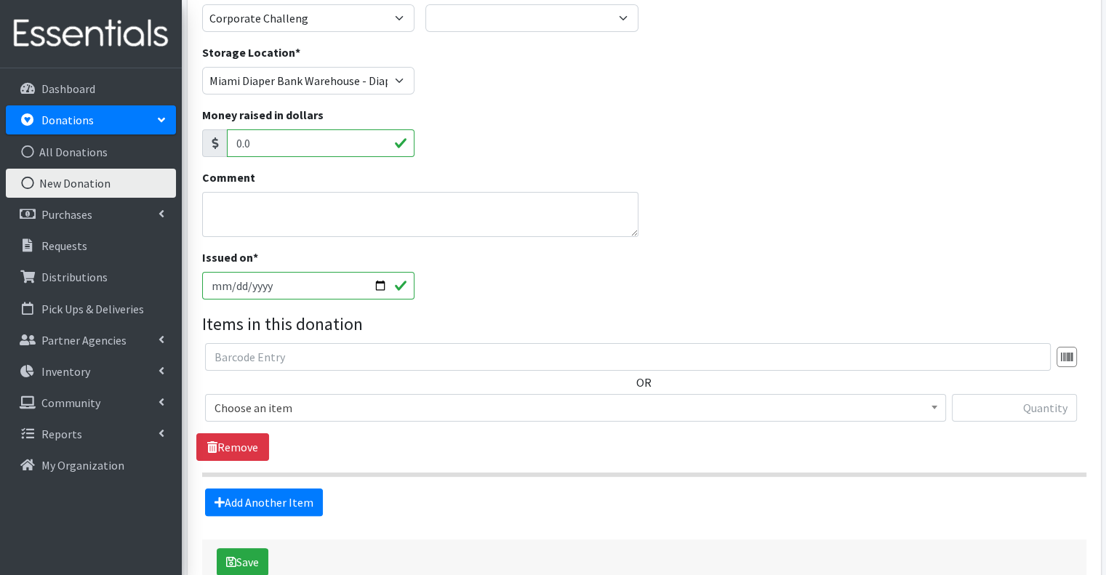
scroll to position [191, 0]
click at [376, 407] on span "Choose an item" at bounding box center [575, 407] width 722 height 20
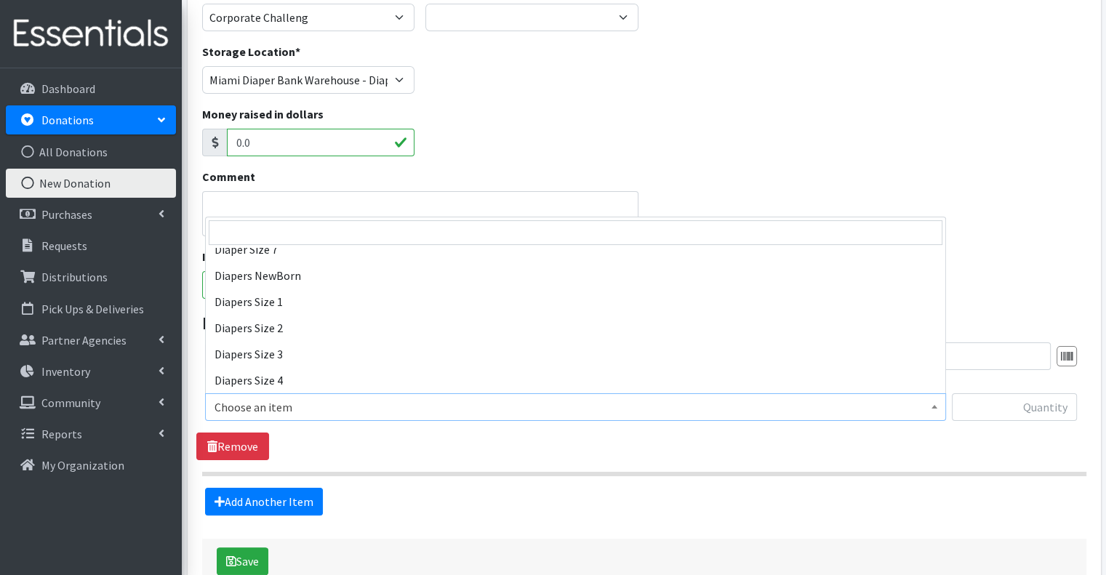
scroll to position [547, 0]
select select "2668"
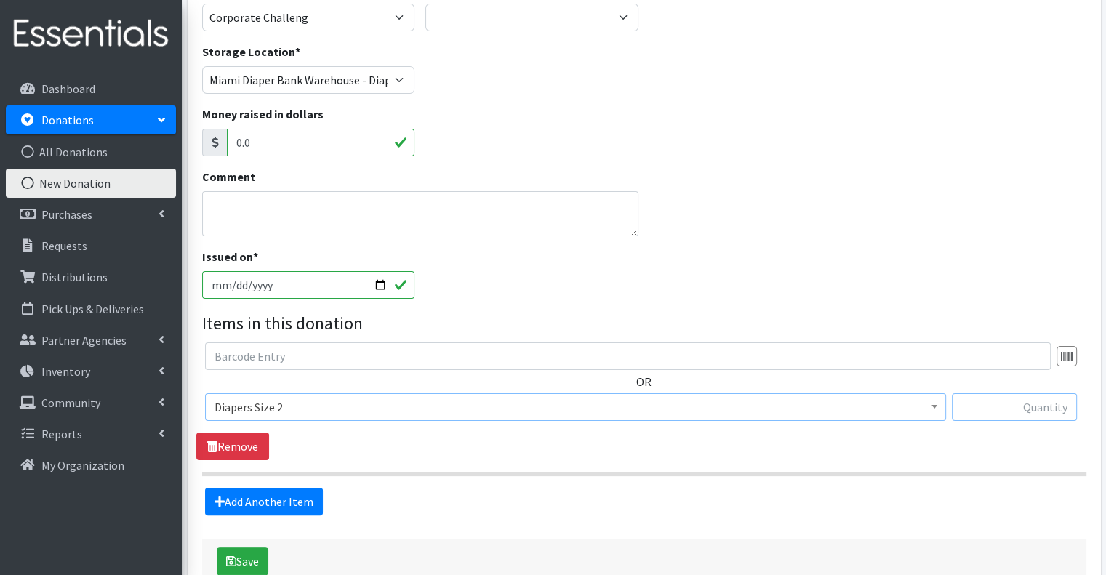
click at [1009, 413] on input "text" at bounding box center [1013, 407] width 125 height 28
type input "84"
click at [318, 509] on link "Add Another Item" at bounding box center [264, 502] width 118 height 28
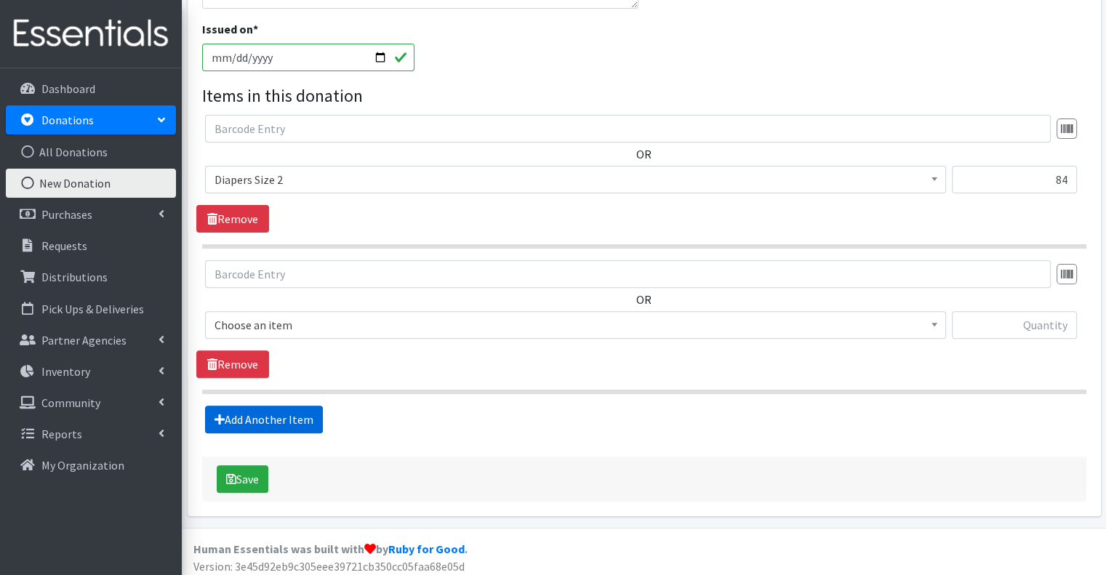
scroll to position [424, 0]
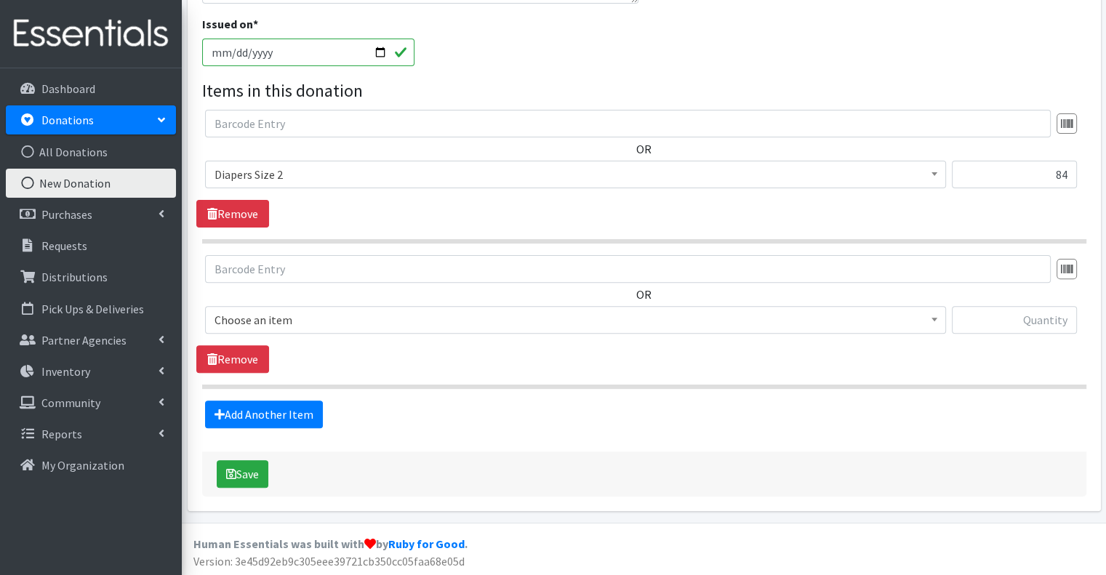
click at [406, 327] on span "Choose an item" at bounding box center [575, 320] width 722 height 20
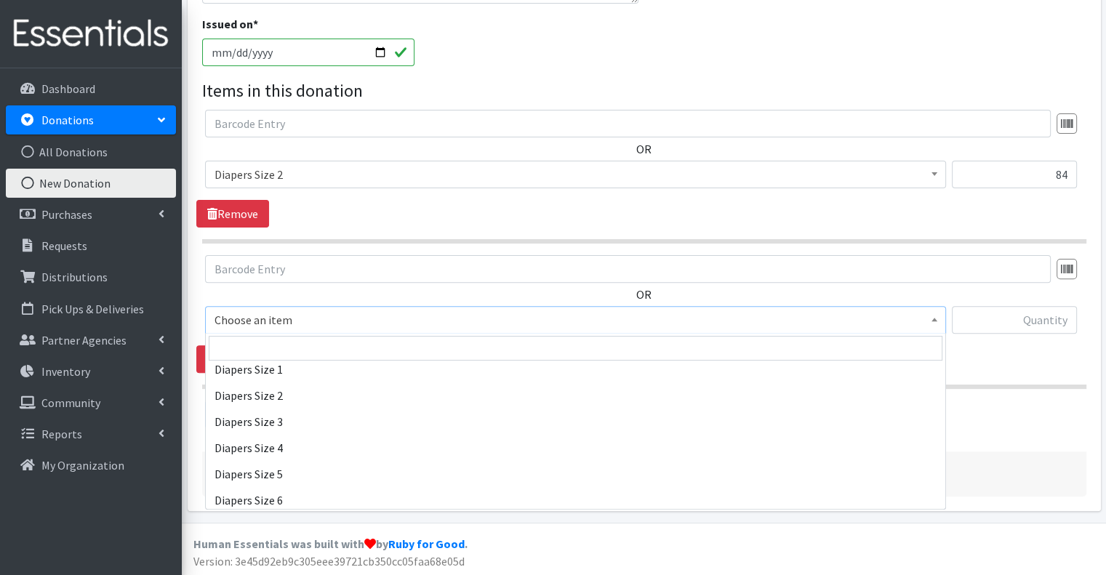
scroll to position [608, 0]
select select "2674"
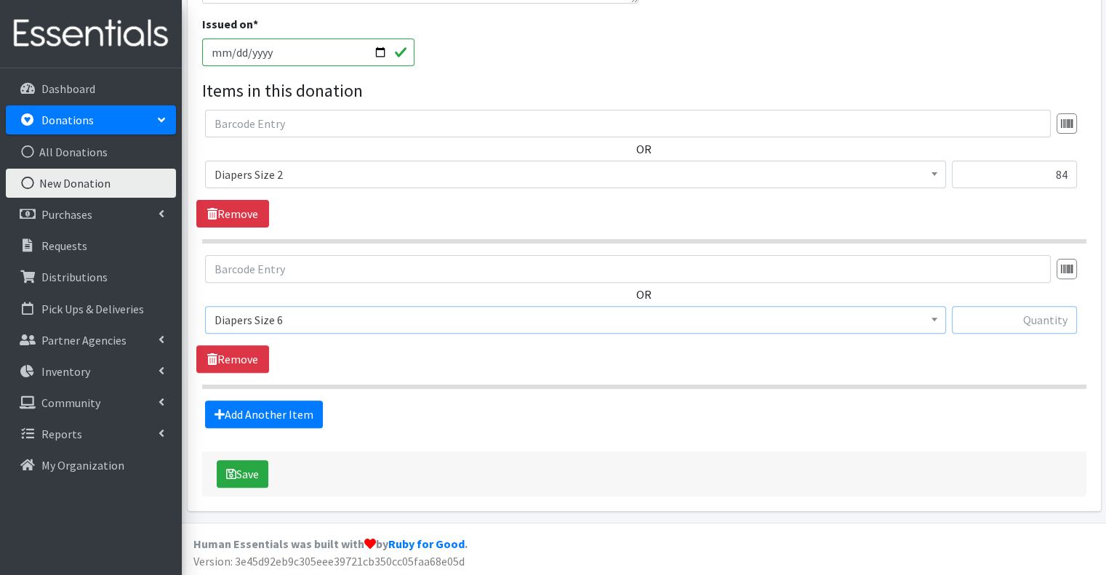
click at [1020, 322] on input "text" at bounding box center [1013, 320] width 125 height 28
type input "116"
click at [299, 420] on link "Add Another Item" at bounding box center [264, 414] width 118 height 28
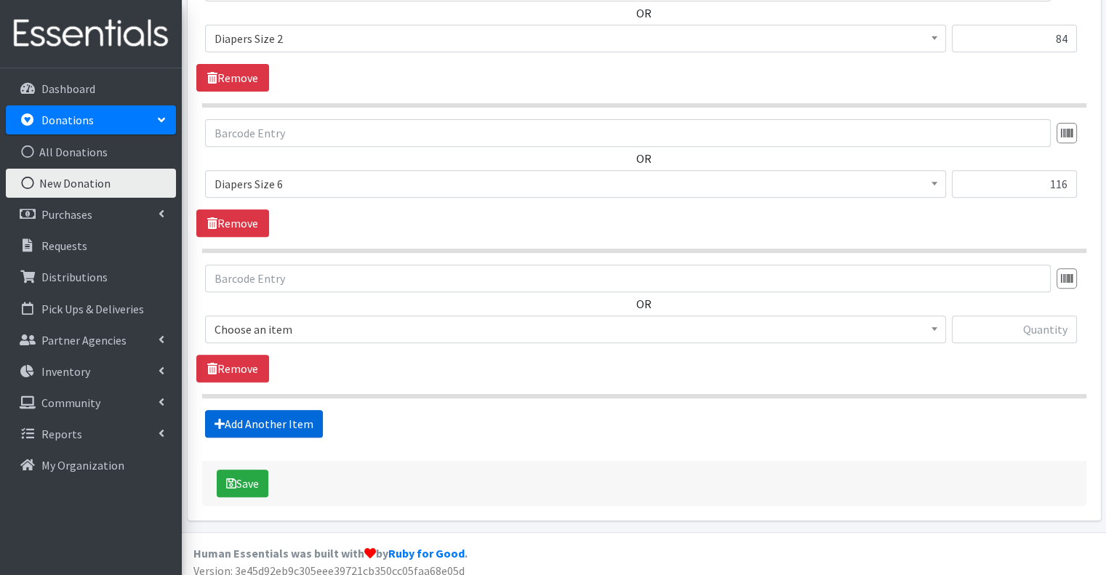
scroll to position [568, 0]
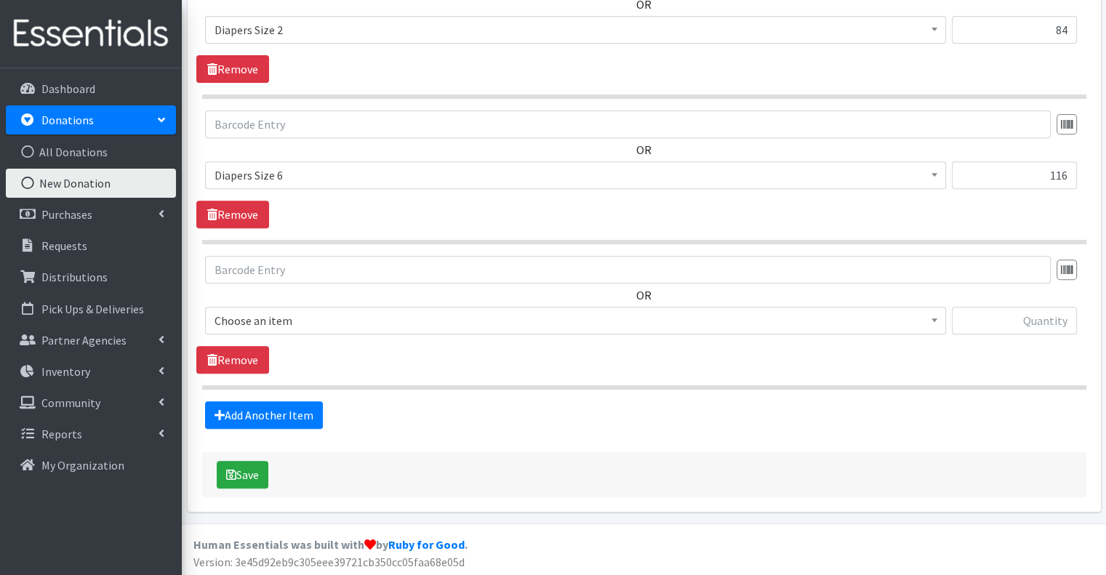
click at [422, 326] on span "Choose an item" at bounding box center [575, 320] width 722 height 20
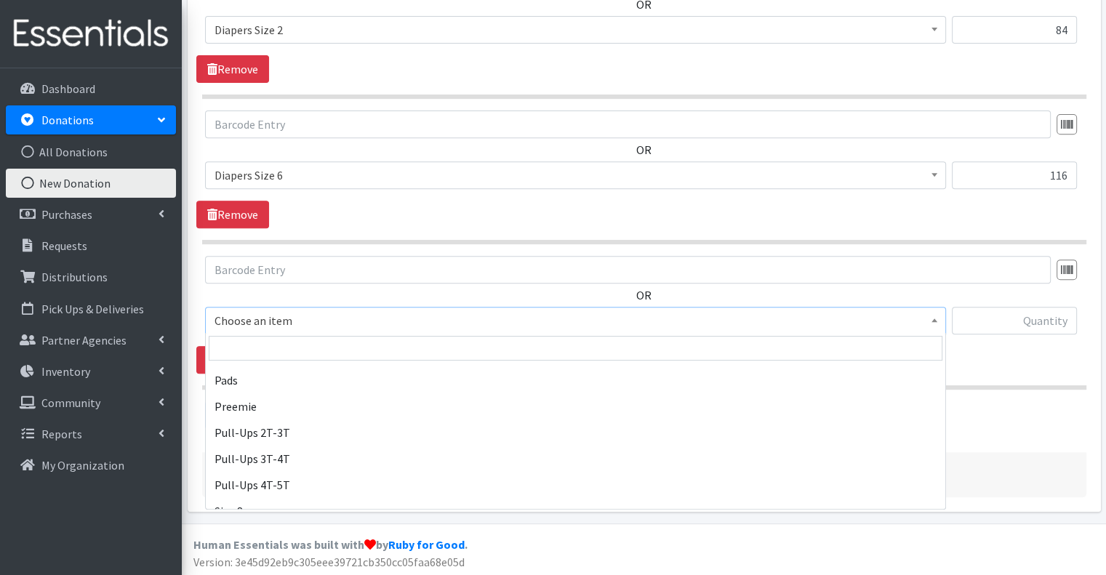
scroll to position [957, 0]
select select "2644"
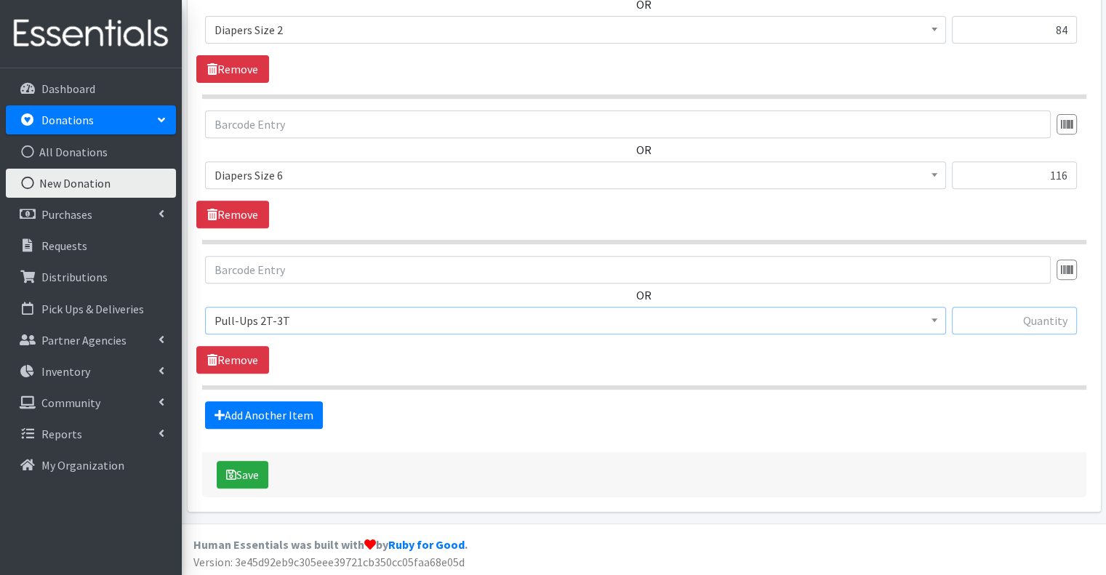
click at [1016, 318] on input "text" at bounding box center [1013, 321] width 125 height 28
type input "151"
click at [318, 416] on link "Add Another Item" at bounding box center [264, 415] width 118 height 28
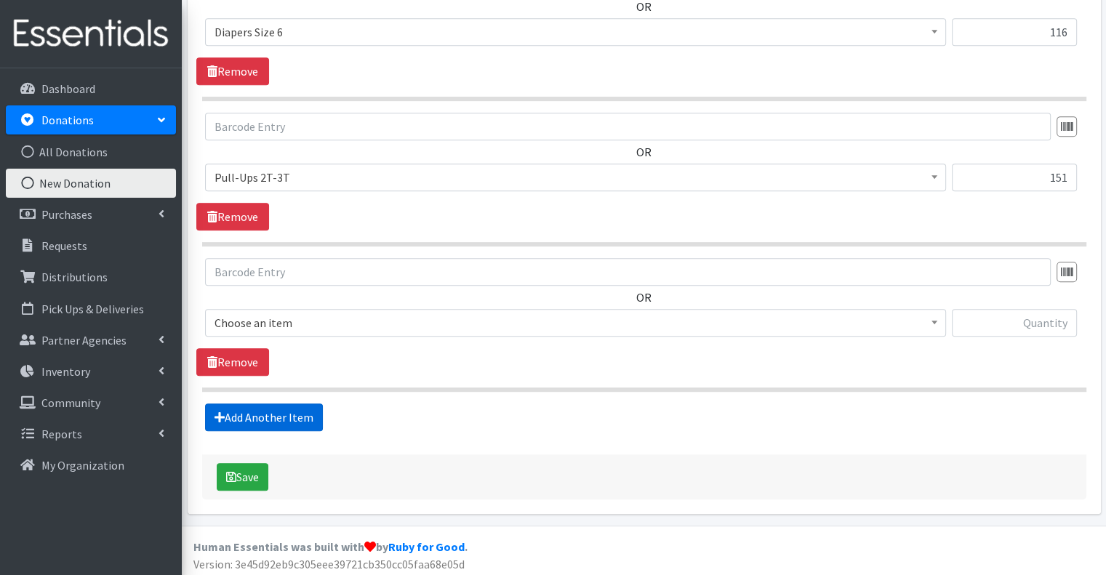
scroll to position [713, 0]
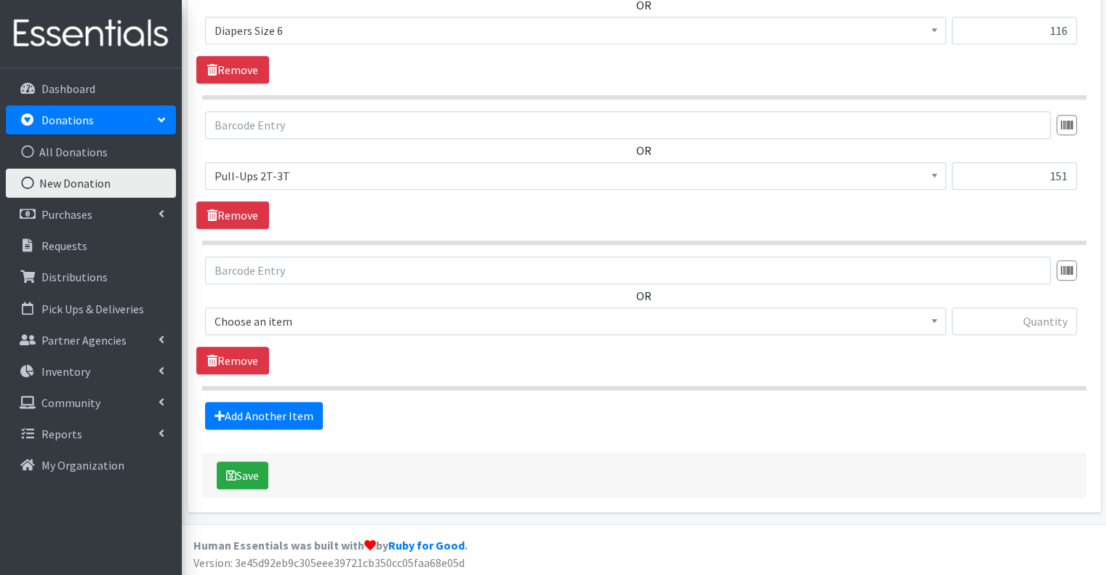
click at [446, 318] on span "Choose an item" at bounding box center [575, 321] width 722 height 20
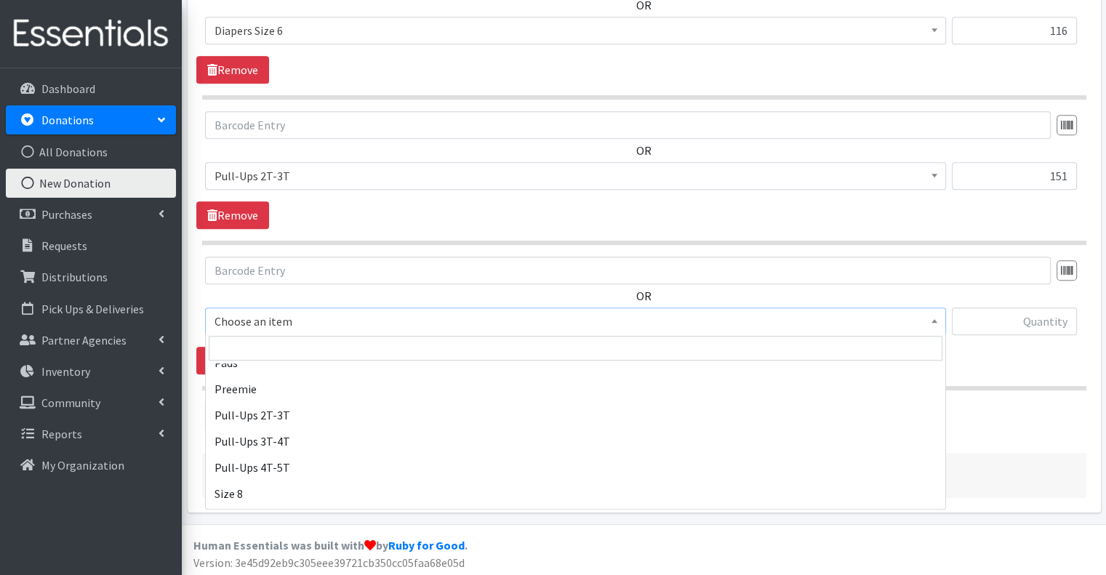
scroll to position [951, 0]
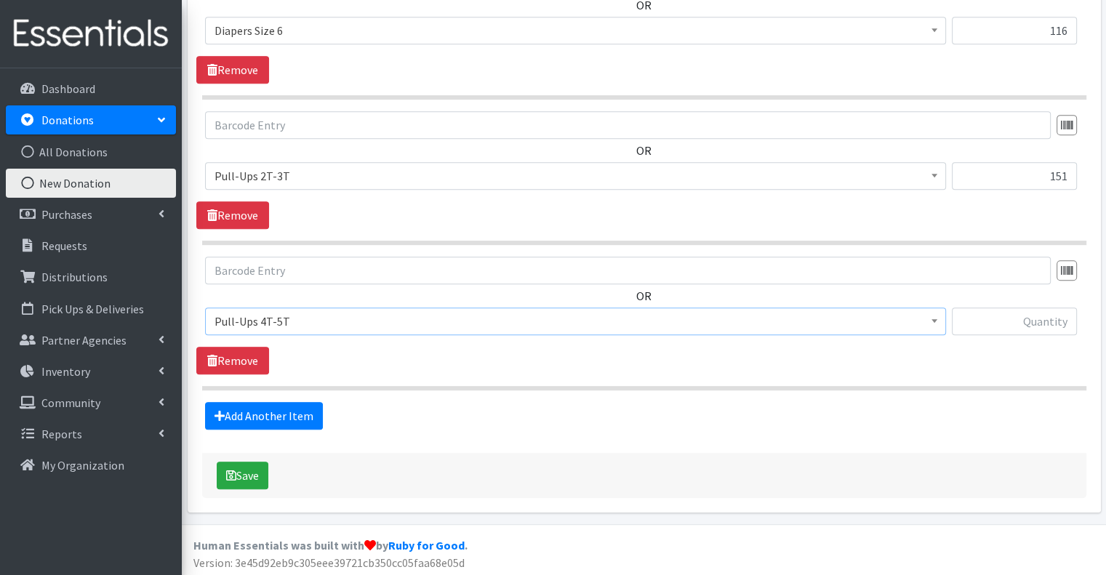
click at [709, 319] on span "Pull-Ups 4T-5T" at bounding box center [575, 321] width 722 height 20
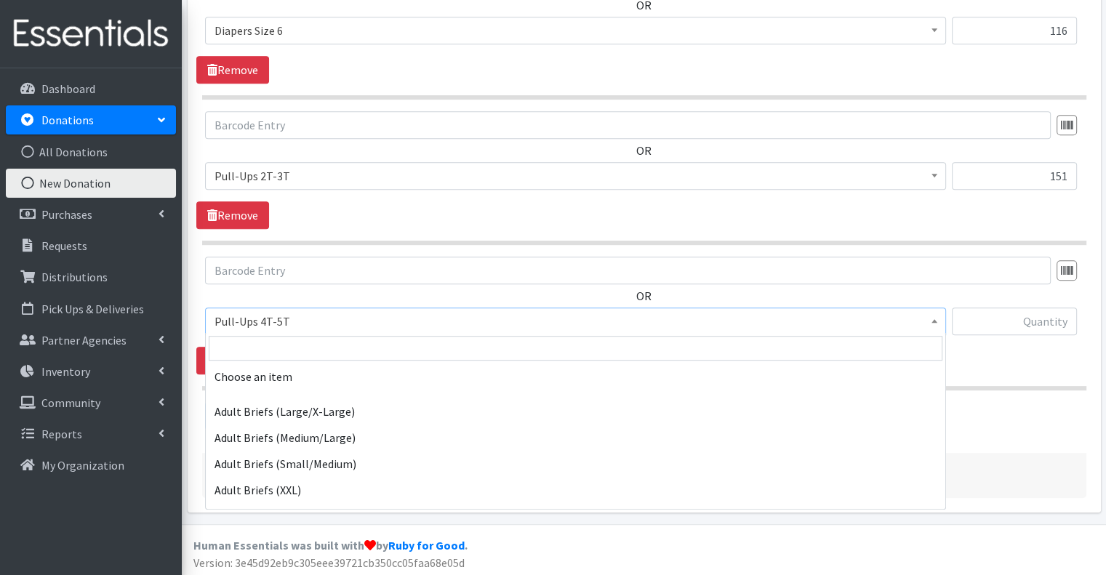
scroll to position [1003, 0]
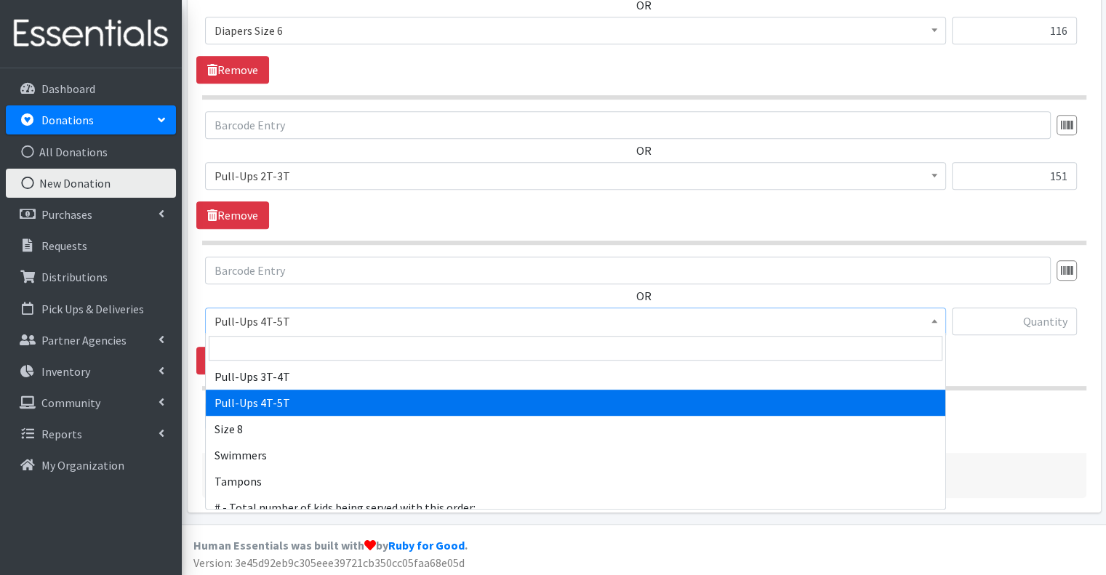
select select "2679"
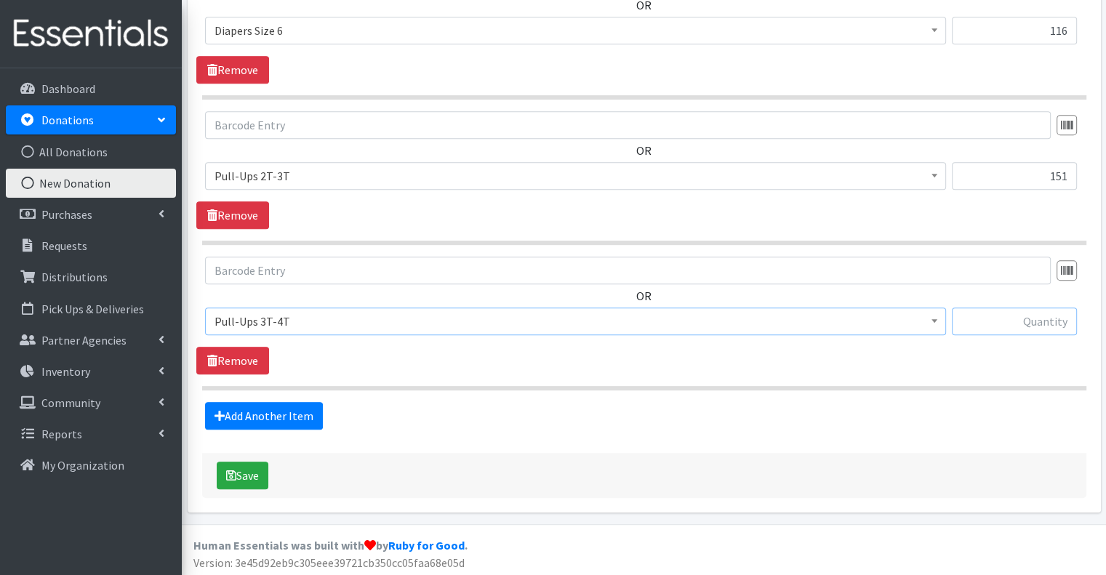
click at [1018, 323] on input "text" at bounding box center [1013, 321] width 125 height 28
type input "368"
click at [301, 404] on link "Add Another Item" at bounding box center [264, 416] width 118 height 28
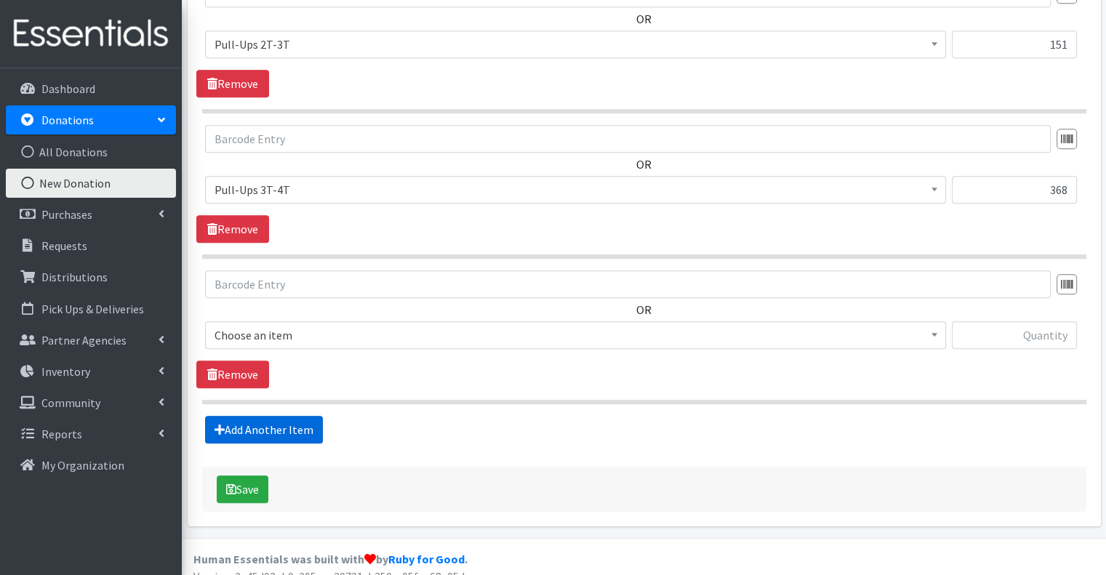
scroll to position [858, 0]
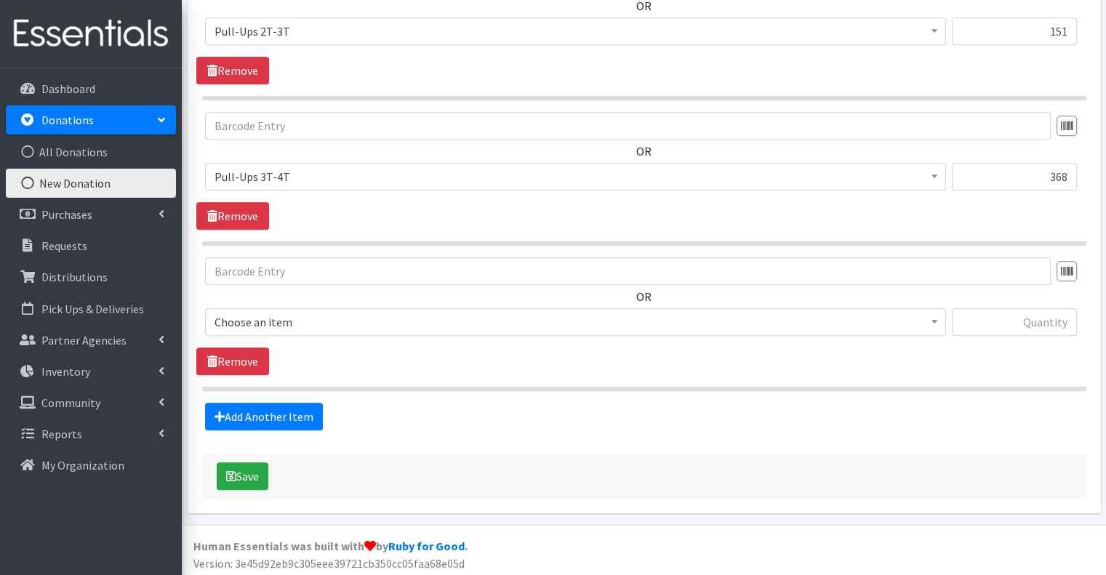
click at [369, 320] on span "Choose an item" at bounding box center [575, 322] width 722 height 20
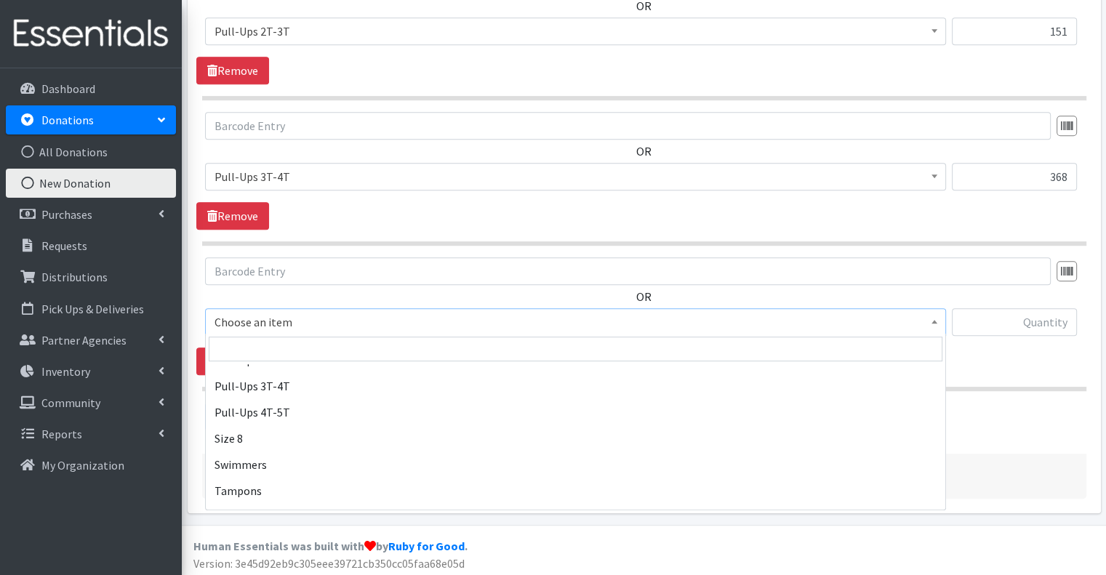
scroll to position [994, 0]
select select "2680"
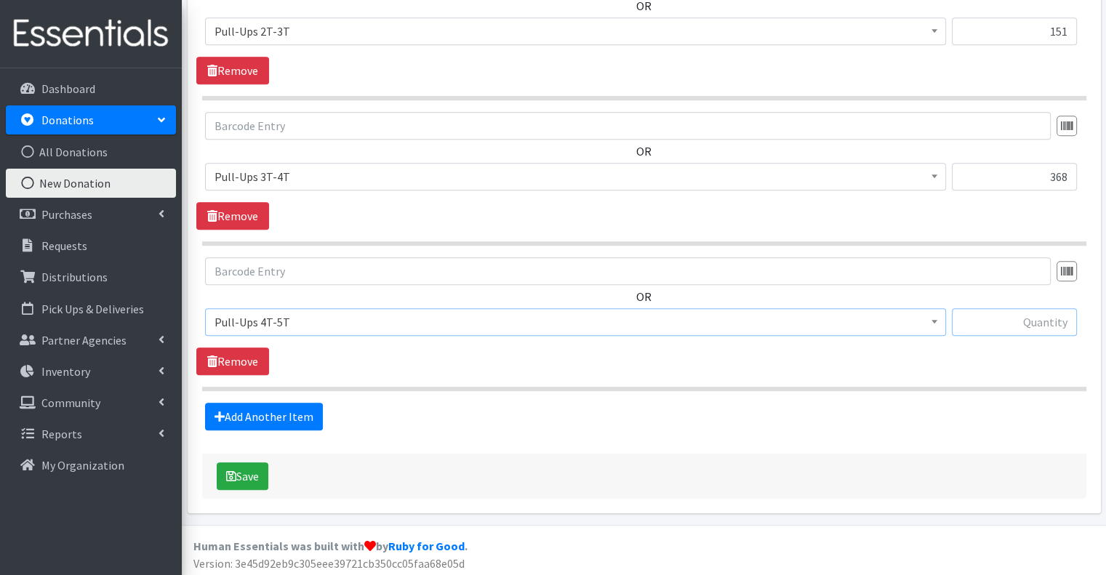
click at [1026, 321] on input "text" at bounding box center [1013, 322] width 125 height 28
type input "140"
click at [302, 413] on link "Add Another Item" at bounding box center [264, 417] width 118 height 28
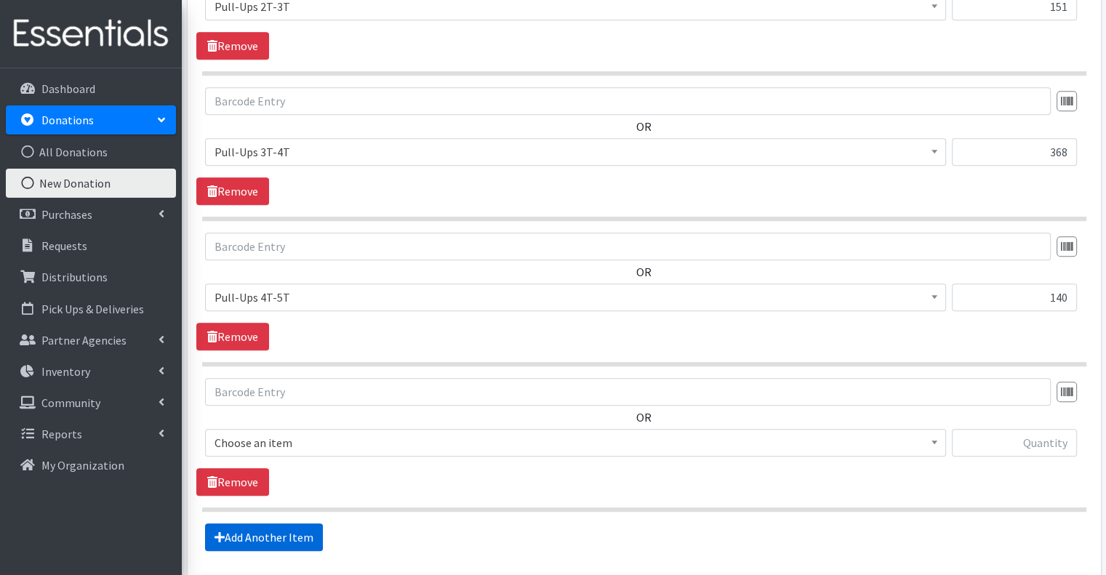
scroll to position [1003, 0]
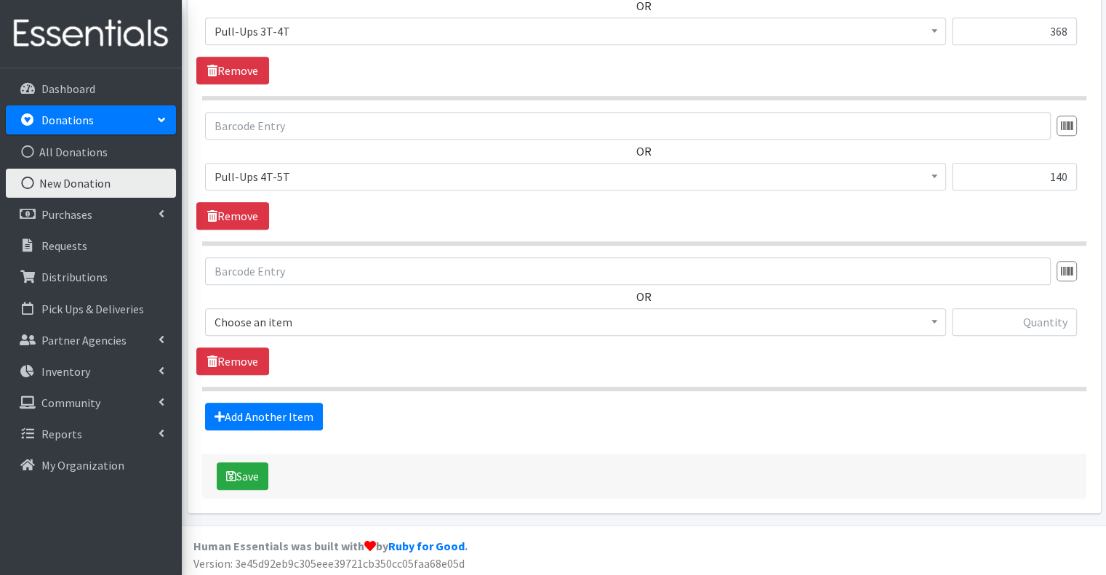
click at [515, 329] on span "Choose an item" at bounding box center [575, 322] width 741 height 28
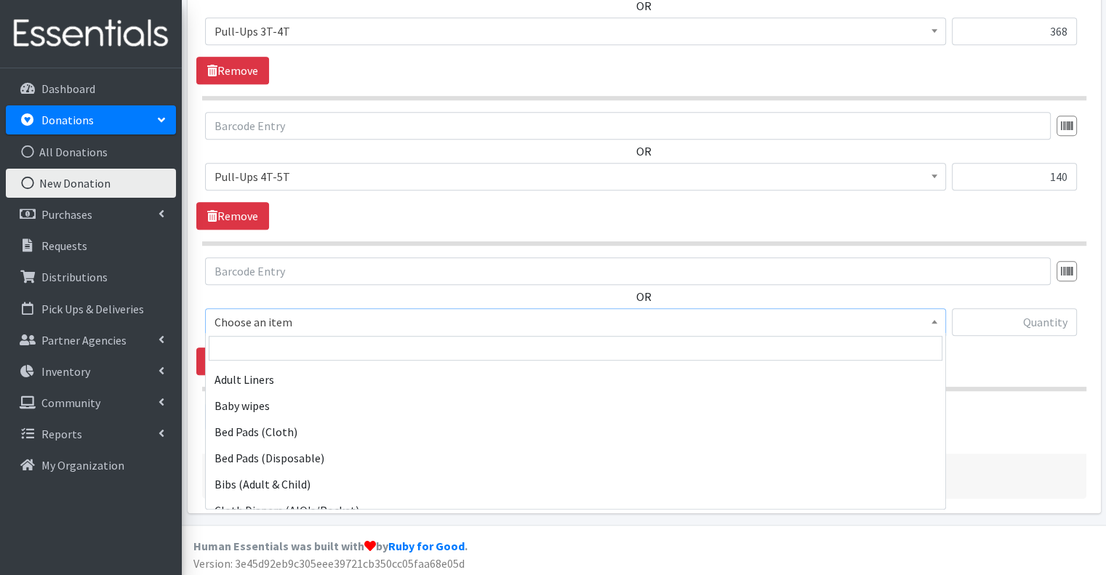
scroll to position [186, 0]
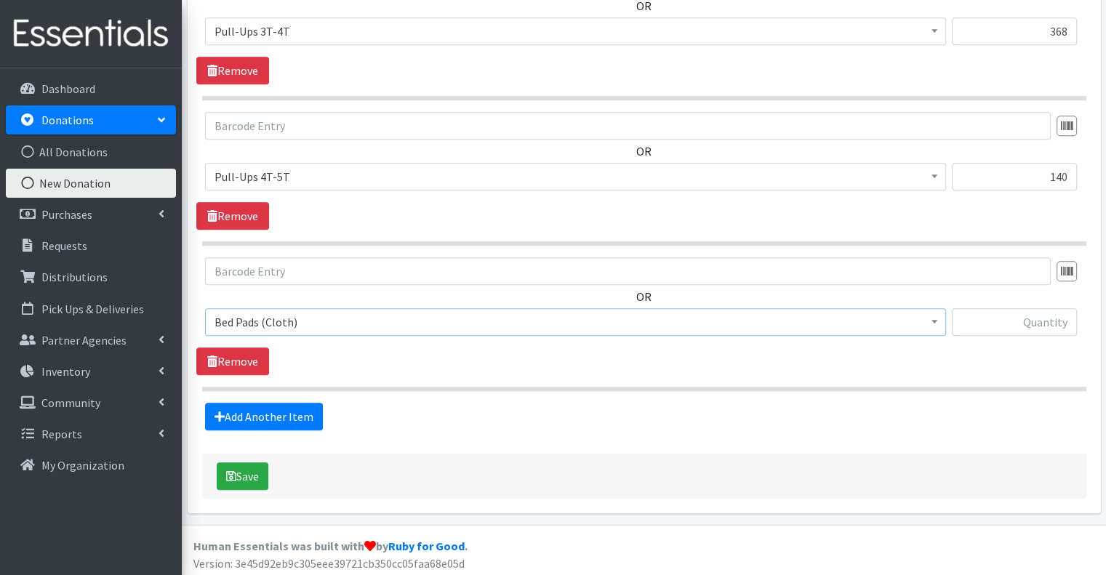
click at [711, 321] on span "Bed Pads (Cloth)" at bounding box center [575, 322] width 722 height 20
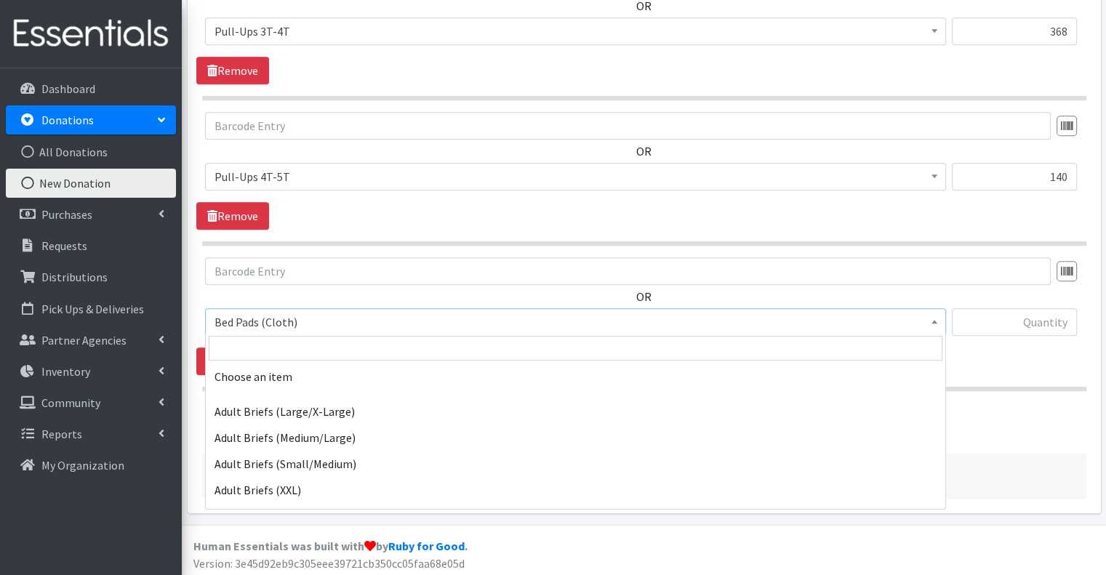
scroll to position [218, 0]
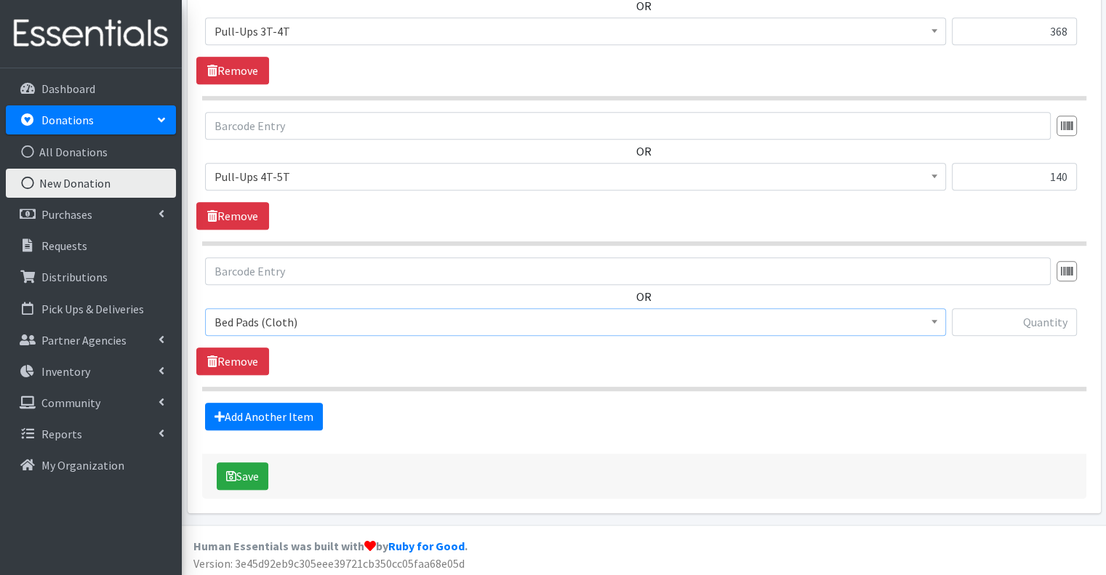
click at [718, 330] on span "Bed Pads (Cloth)" at bounding box center [575, 322] width 741 height 28
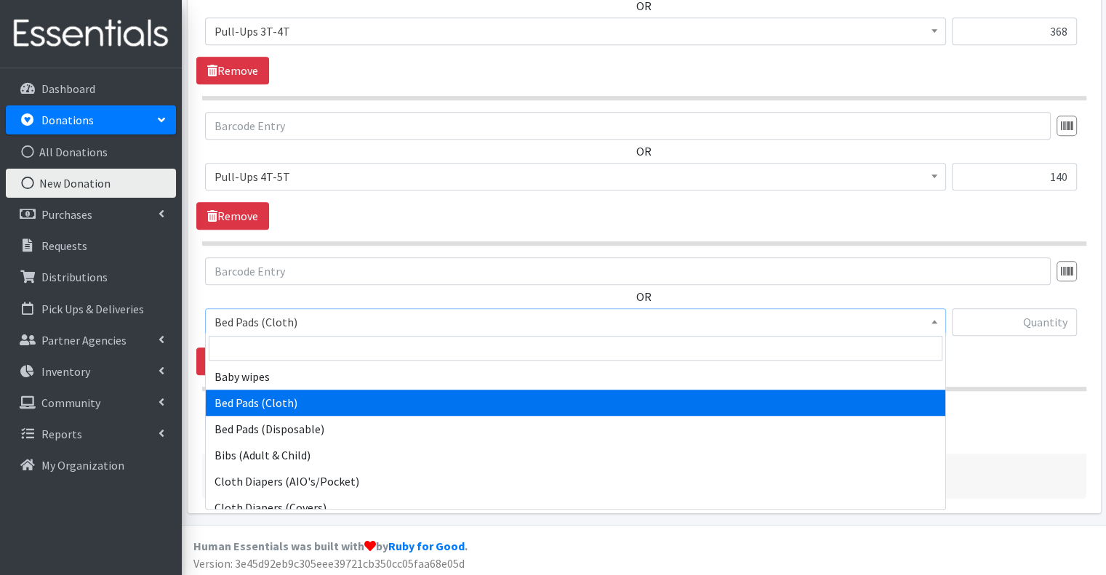
select select "2649"
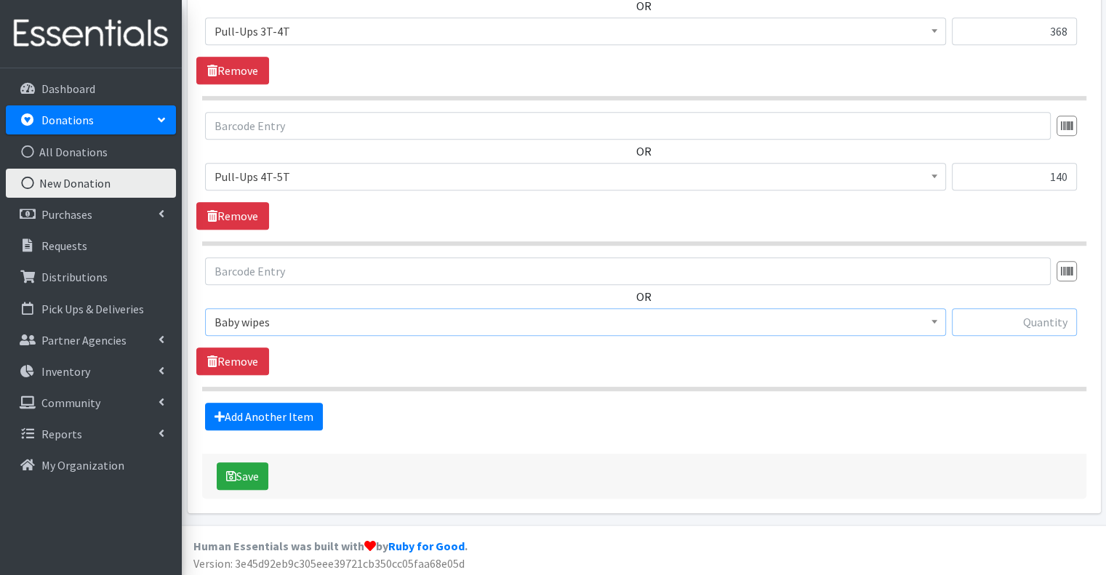
click at [1005, 320] on input "text" at bounding box center [1013, 322] width 125 height 28
click at [1014, 326] on input "text" at bounding box center [1013, 322] width 125 height 28
click at [1028, 320] on input "text" at bounding box center [1013, 322] width 125 height 28
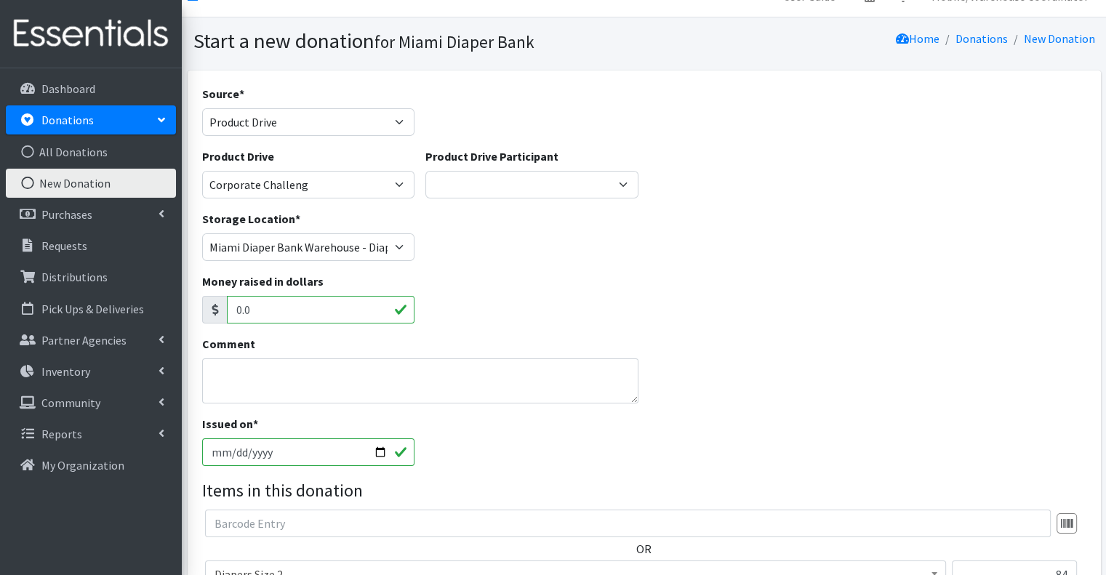
scroll to position [0, 0]
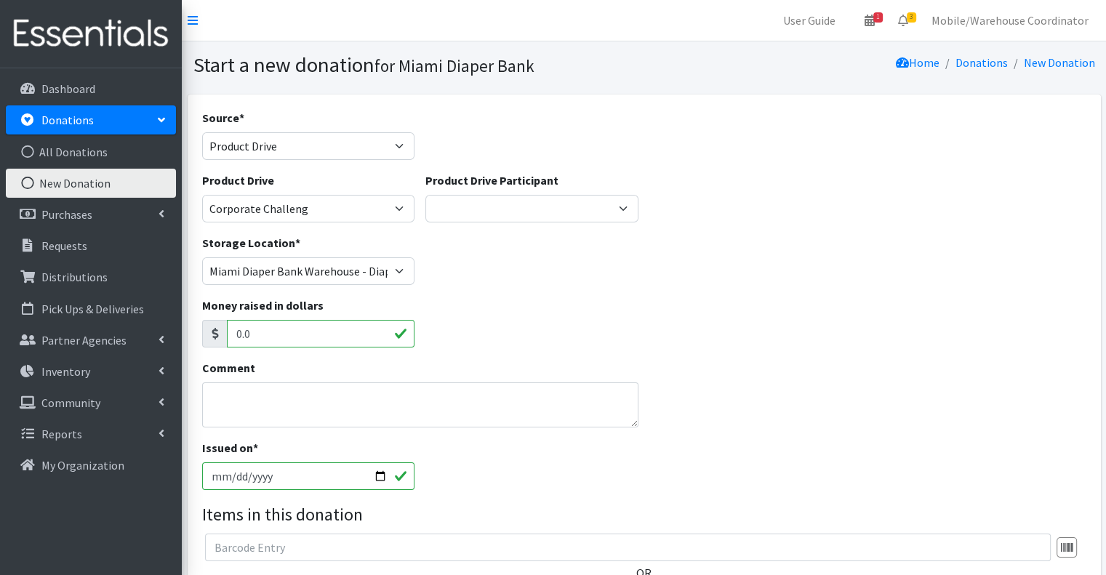
type input "39"
click at [606, 195] on select "Gaia AMAZON [PERSON_NAME] [PERSON_NAME] Student [GEOGRAPHIC_DATA] [GEOGRAPHIC_D…" at bounding box center [531, 209] width 213 height 28
click at [406, 219] on select "100+ Women who care Alejandra MDC Nursing Drive AMAZON Amber Student Castle Gro…" at bounding box center [308, 209] width 213 height 28
click at [505, 213] on select "Gaia AMAZON [PERSON_NAME] [PERSON_NAME] Student [GEOGRAPHIC_DATA] [GEOGRAPHIC_D…" at bounding box center [531, 209] width 213 height 28
click at [745, 297] on div "Money raised in dollars 0.0" at bounding box center [643, 328] width 895 height 63
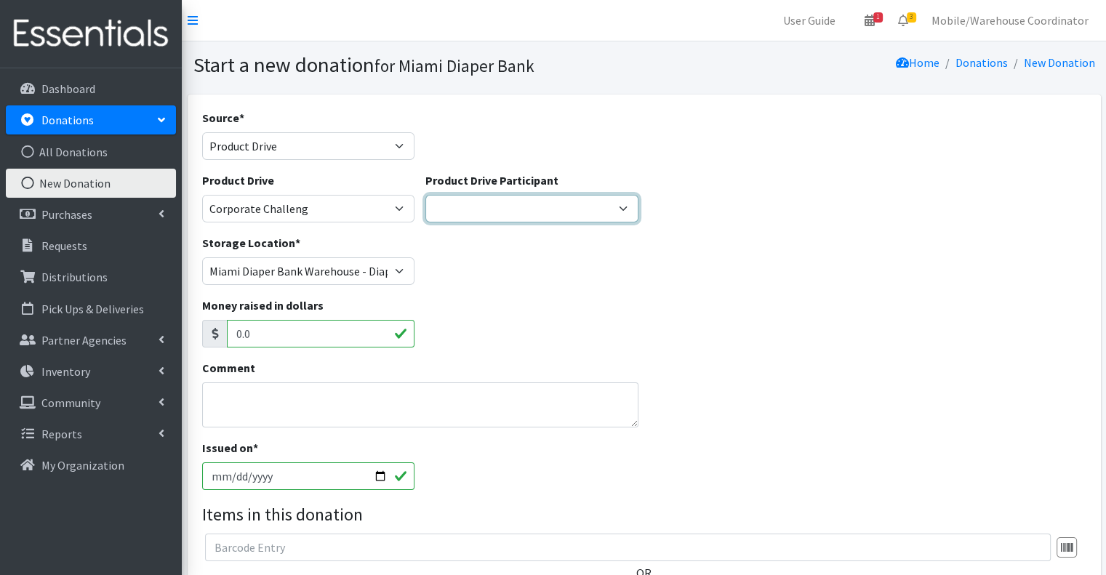
click at [584, 209] on select "Gaia AMAZON [PERSON_NAME] [PERSON_NAME] Student [GEOGRAPHIC_DATA] [GEOGRAPHIC_D…" at bounding box center [531, 209] width 213 height 28
click at [773, 253] on div "Storage Location * Miami Diaper Bank Warehouse - Diaper Hub Partner Direct Deli…" at bounding box center [643, 265] width 895 height 63
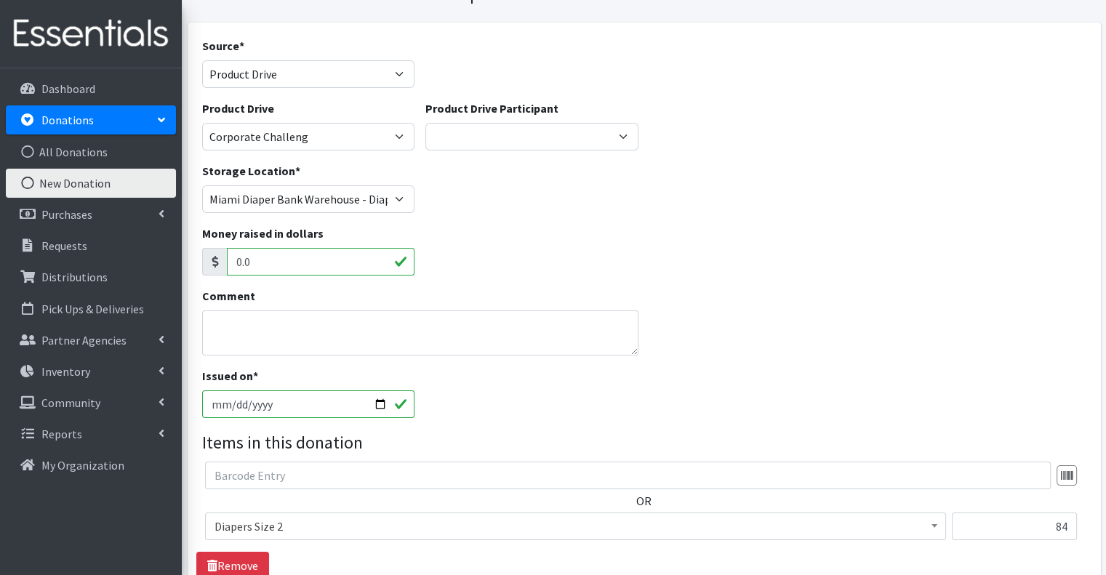
scroll to position [73, 0]
click at [475, 142] on select "Gaia AMAZON [PERSON_NAME] [PERSON_NAME] Student [GEOGRAPHIC_DATA] [GEOGRAPHIC_D…" at bounding box center [531, 135] width 213 height 28
click at [425, 121] on select "Gaia AMAZON [PERSON_NAME] [PERSON_NAME] Student [GEOGRAPHIC_DATA] [GEOGRAPHIC_D…" at bounding box center [531, 135] width 213 height 28
click at [564, 136] on select "Gaia AMAZON [PERSON_NAME] [PERSON_NAME] Student [GEOGRAPHIC_DATA] [GEOGRAPHIC_D…" at bounding box center [531, 135] width 213 height 28
click at [425, 121] on select "Gaia AMAZON [PERSON_NAME] [PERSON_NAME] Student [GEOGRAPHIC_DATA] [GEOGRAPHIC_D…" at bounding box center [531, 135] width 213 height 28
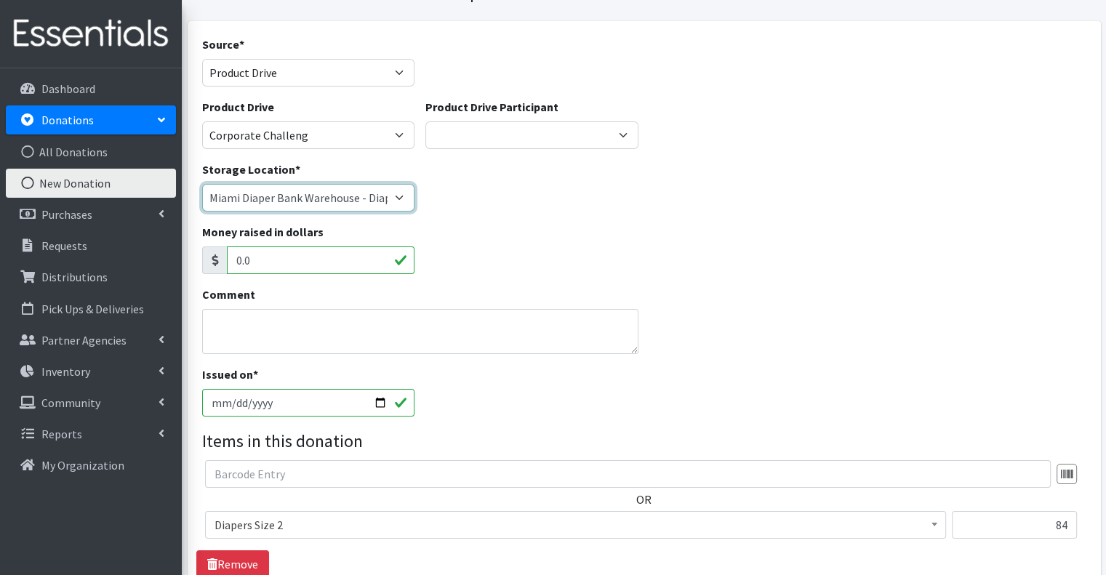
click at [393, 188] on select "Miami Diaper Bank Warehouse - Diaper Hub Partner Direct Delivery" at bounding box center [308, 198] width 213 height 28
click at [202, 184] on select "Miami Diaper Bank Warehouse - Diaper Hub Partner Direct Delivery" at bounding box center [308, 198] width 213 height 28
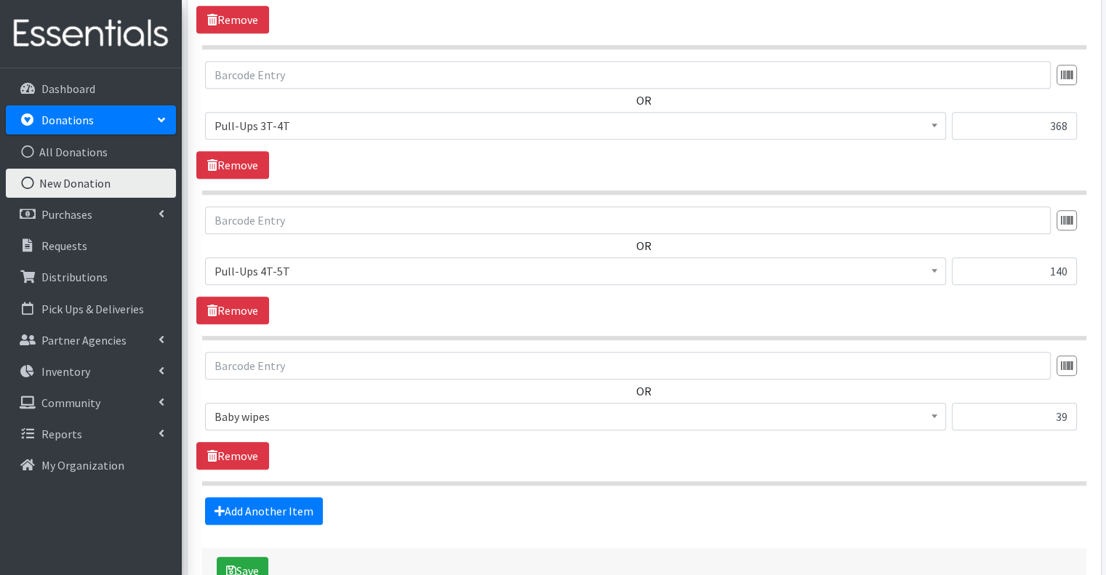
scroll to position [1003, 0]
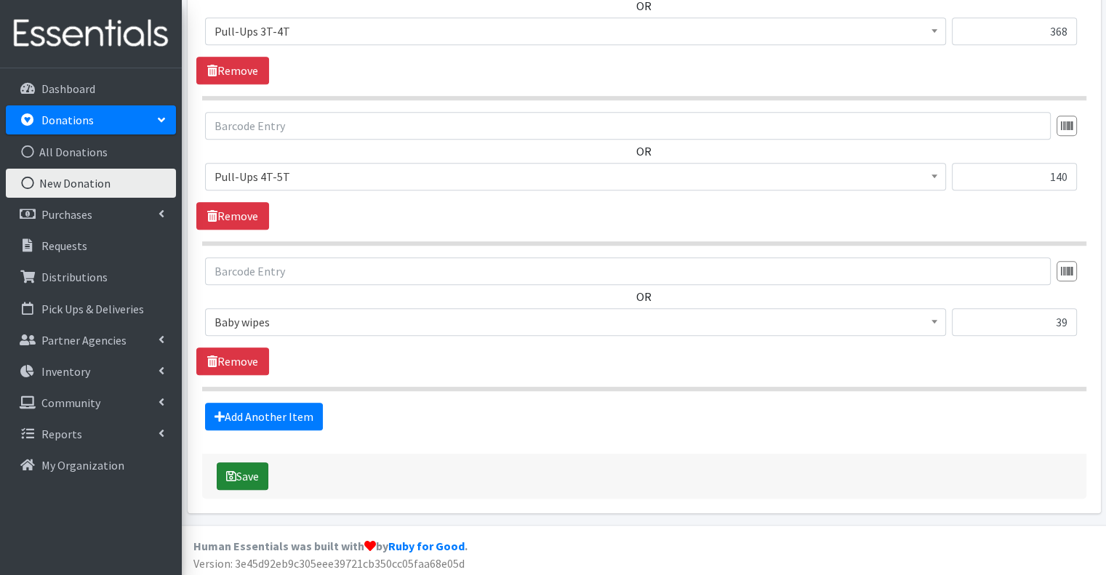
click at [236, 464] on button "Save" at bounding box center [243, 476] width 52 height 28
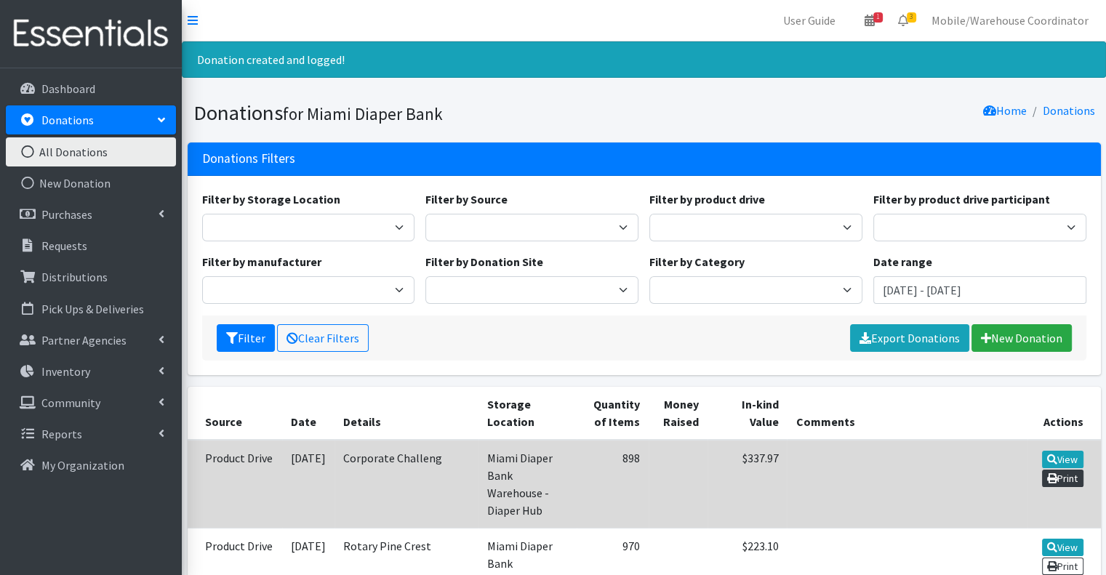
click at [1067, 478] on link "Print" at bounding box center [1062, 478] width 41 height 17
click at [1066, 452] on link "View" at bounding box center [1062, 459] width 41 height 17
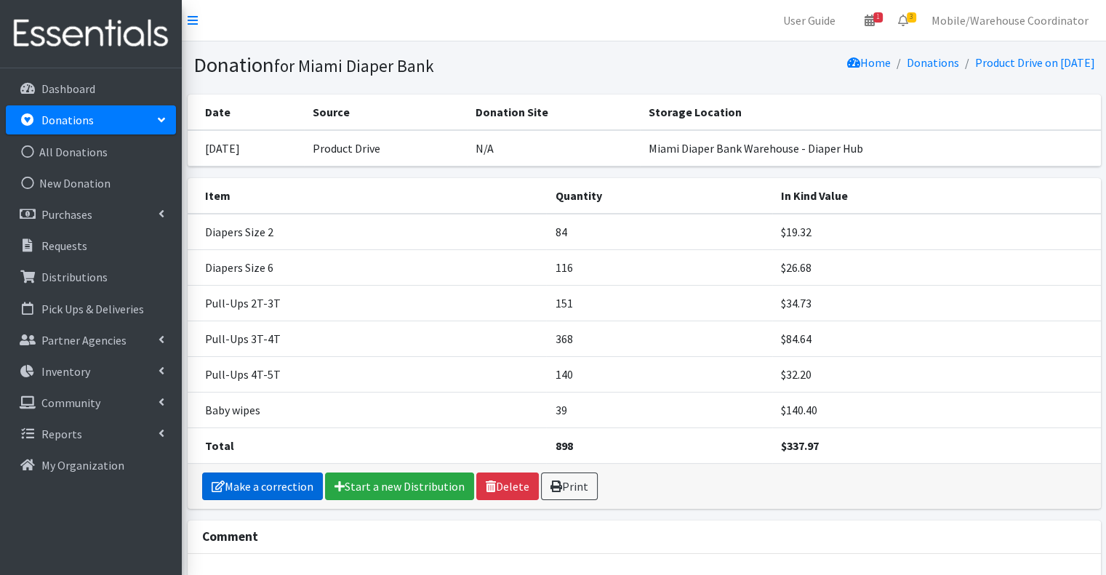
click at [294, 479] on link "Make a correction" at bounding box center [262, 486] width 121 height 28
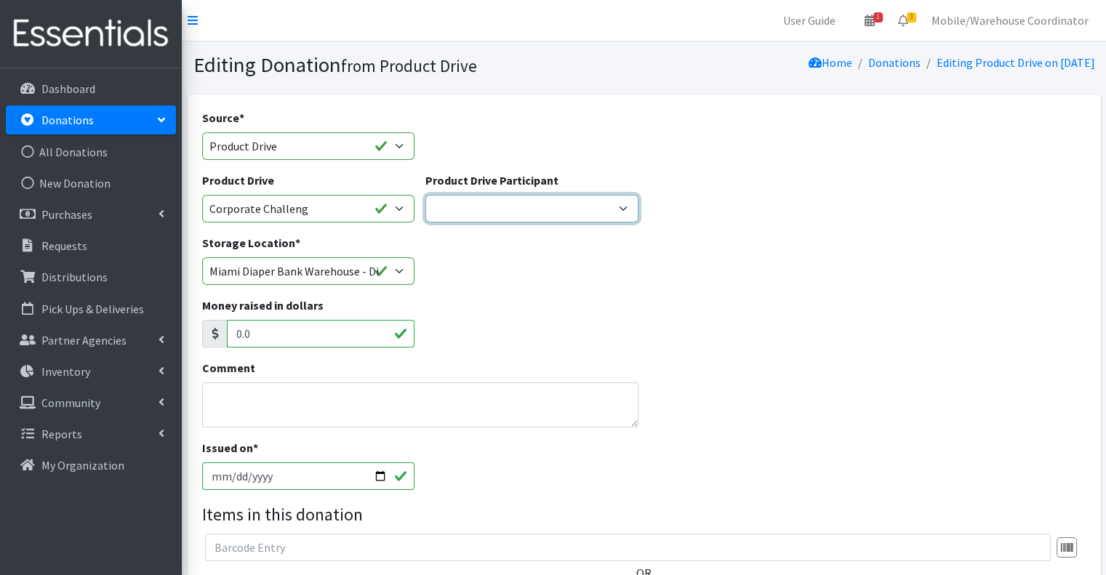
click at [518, 206] on select "Gaia AMAZON [PERSON_NAME] [PERSON_NAME] Student [GEOGRAPHIC_DATA] [GEOGRAPHIC_D…" at bounding box center [531, 209] width 213 height 28
select select
click at [425, 195] on select "Gaia AMAZON [PERSON_NAME] [PERSON_NAME] Student [GEOGRAPHIC_DATA] [GEOGRAPHIC_D…" at bounding box center [531, 209] width 213 height 28
click at [512, 214] on select "Gaia AMAZON [PERSON_NAME] [PERSON_NAME] Student [GEOGRAPHIC_DATA] [GEOGRAPHIC_D…" at bounding box center [531, 209] width 213 height 28
click at [425, 195] on select "Gaia AMAZON [PERSON_NAME] [PERSON_NAME] Student [GEOGRAPHIC_DATA] [GEOGRAPHIC_D…" at bounding box center [531, 209] width 213 height 28
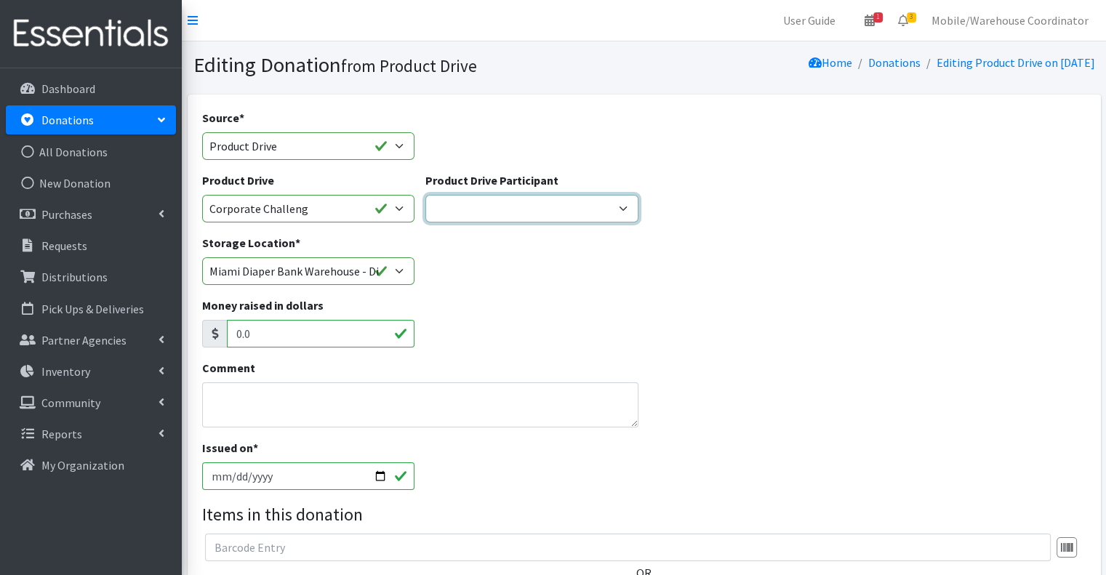
click at [485, 208] on select "Gaia AMAZON [PERSON_NAME] [PERSON_NAME] Student [GEOGRAPHIC_DATA] [GEOGRAPHIC_D…" at bounding box center [531, 209] width 213 height 28
click at [425, 195] on select "Gaia AMAZON [PERSON_NAME] [PERSON_NAME] Student [GEOGRAPHIC_DATA] [GEOGRAPHIC_D…" at bounding box center [531, 209] width 213 height 28
